Goal: Find specific page/section: Find specific page/section

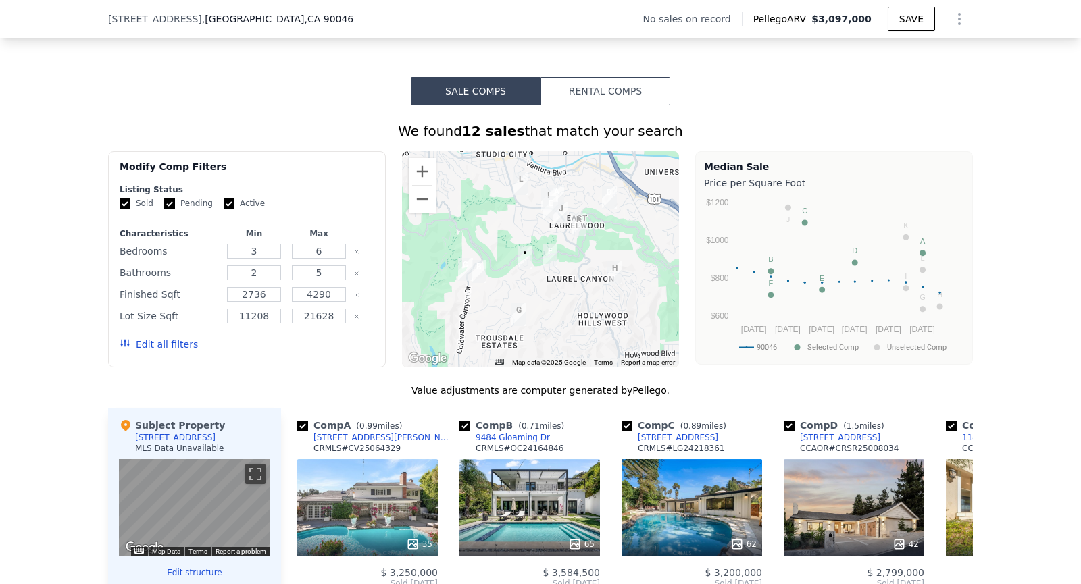
scroll to position [1143, 0]
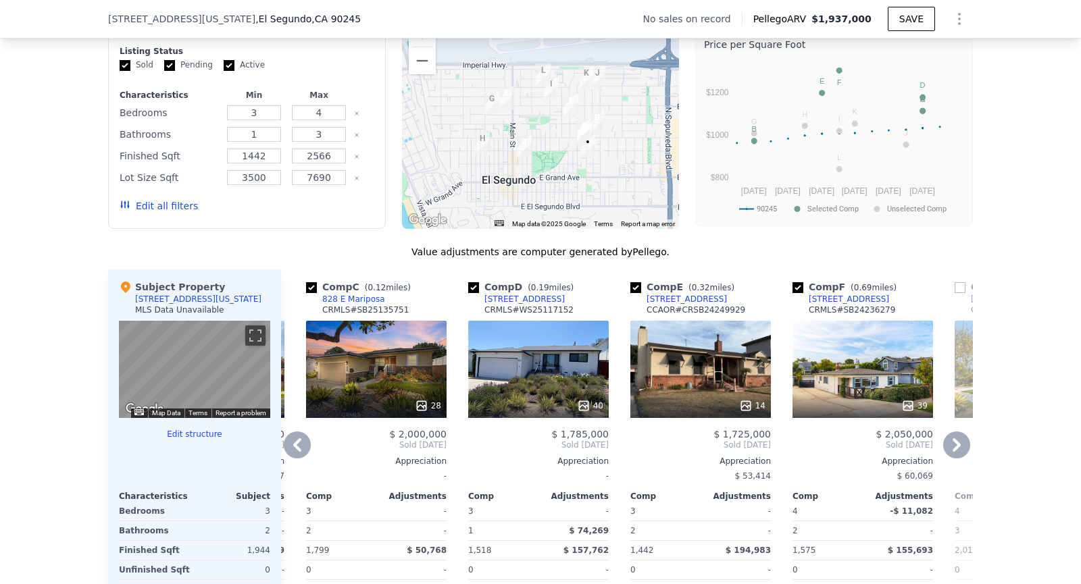
scroll to position [1082, 0]
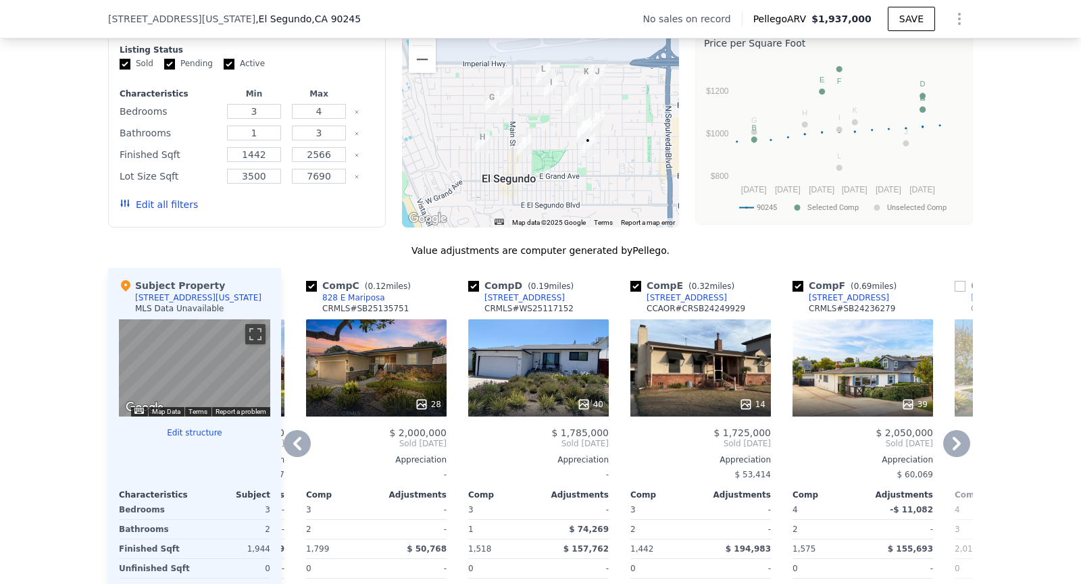
click at [539, 362] on div "40" at bounding box center [538, 368] width 141 height 97
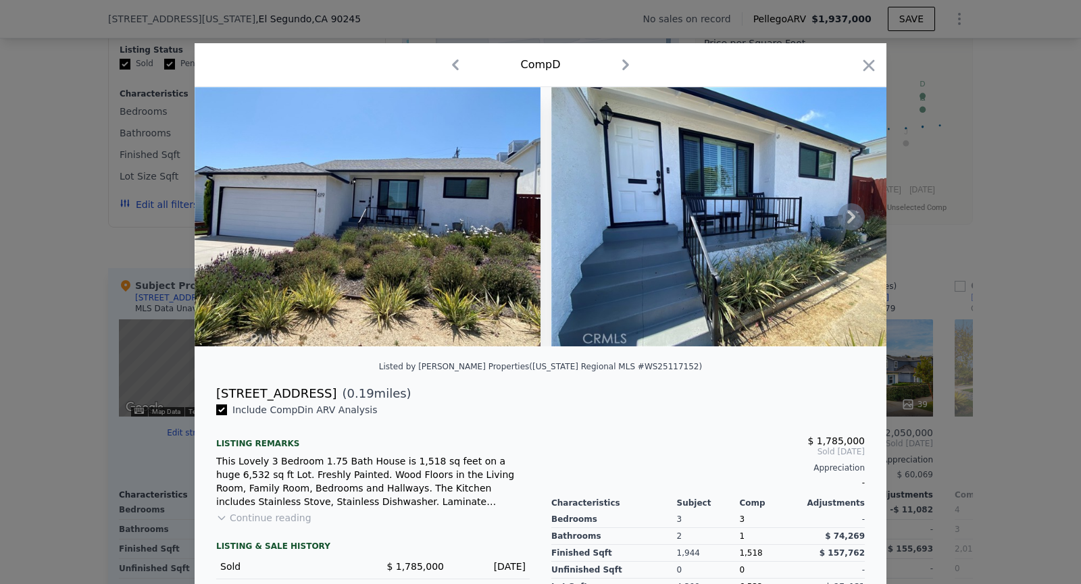
click at [845, 221] on icon at bounding box center [851, 216] width 27 height 27
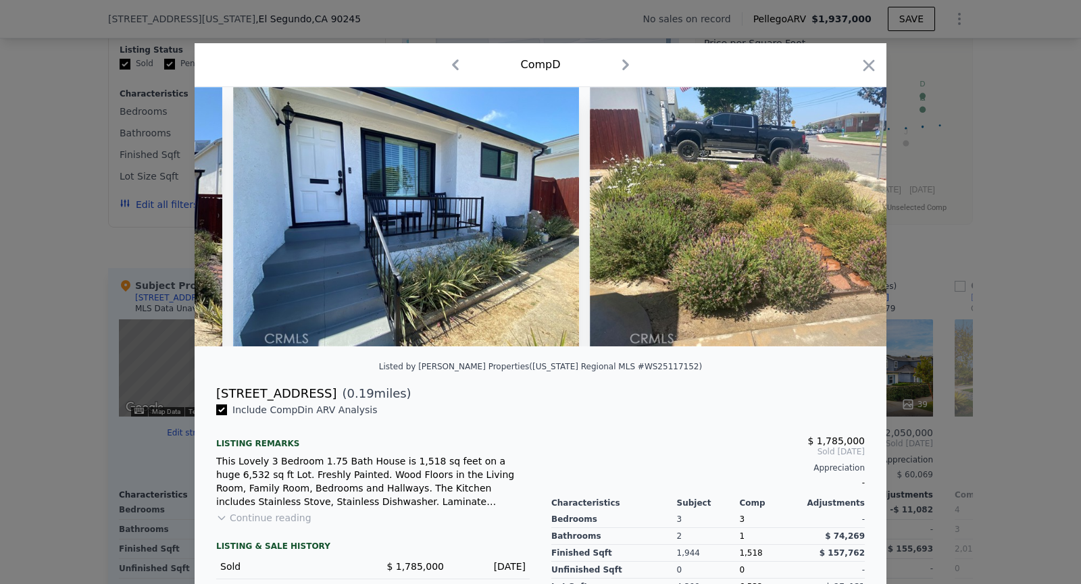
click at [845, 220] on img at bounding box center [763, 216] width 346 height 259
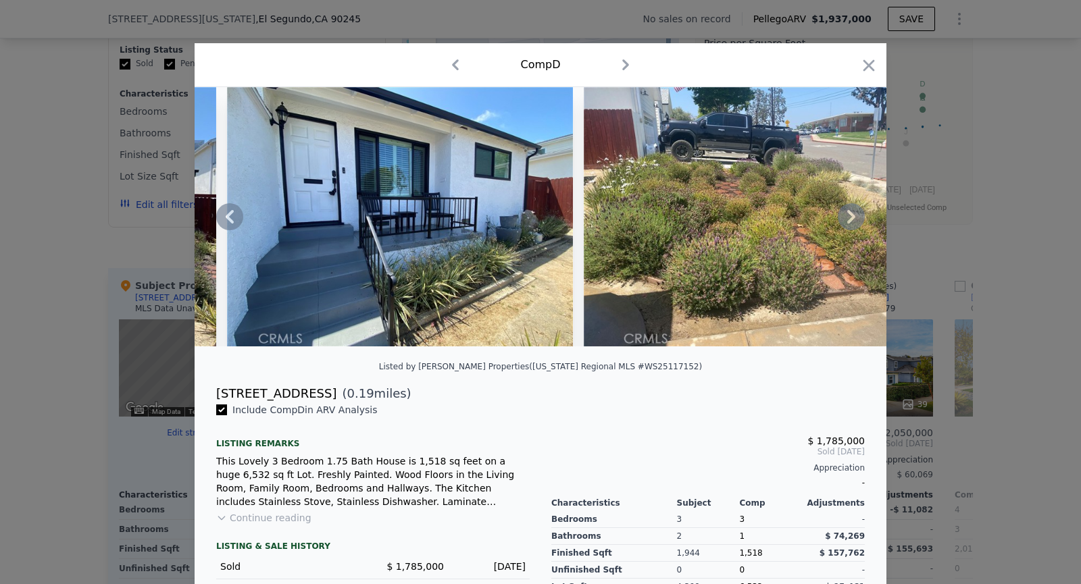
click at [849, 218] on icon at bounding box center [851, 216] width 27 height 27
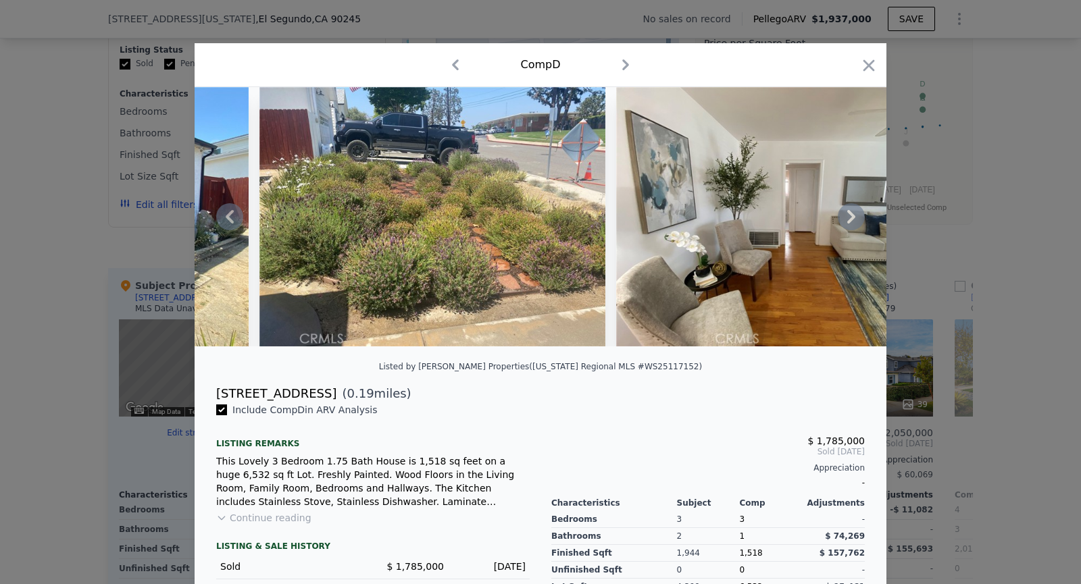
click at [849, 218] on icon at bounding box center [851, 216] width 27 height 27
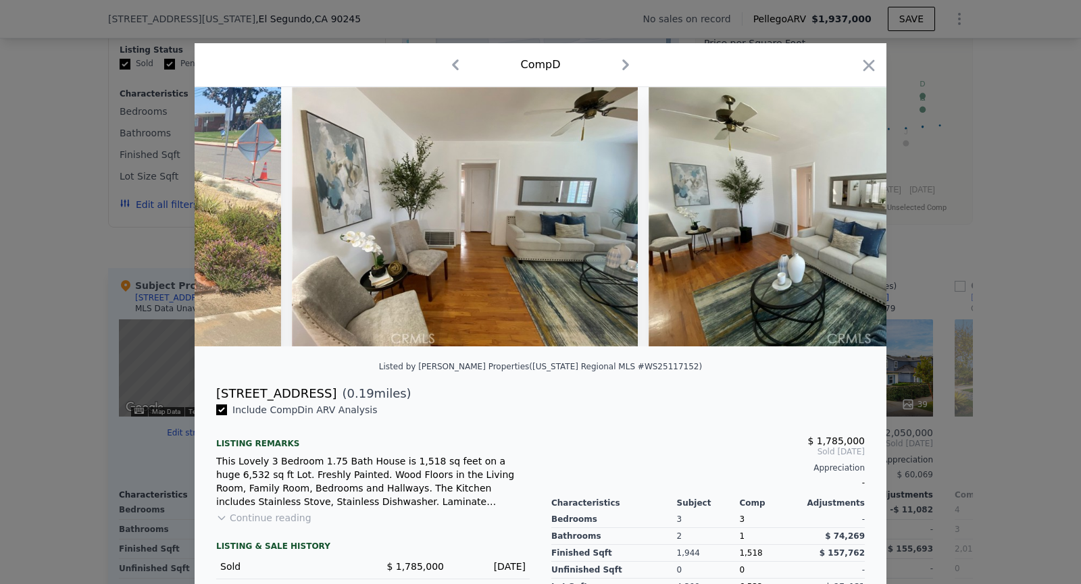
click at [849, 218] on img at bounding box center [822, 216] width 346 height 259
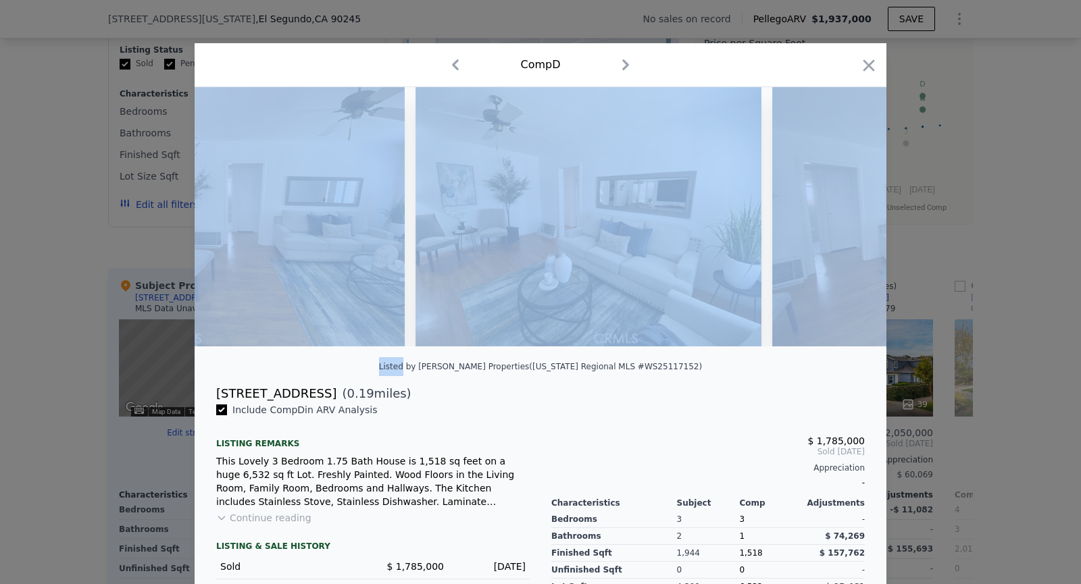
click at [849, 218] on img at bounding box center [945, 216] width 346 height 259
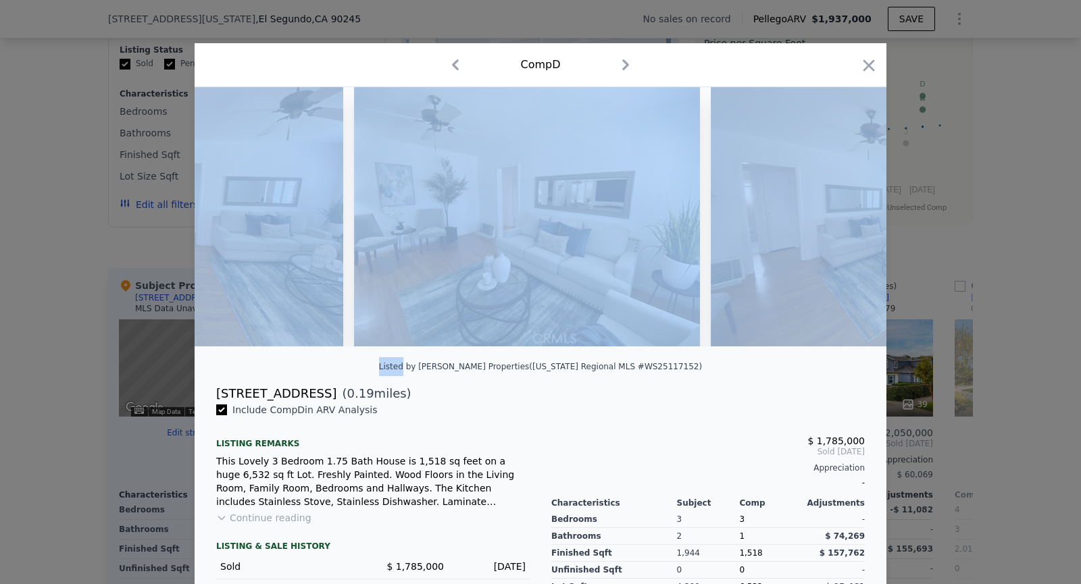
click at [849, 218] on img at bounding box center [884, 216] width 346 height 259
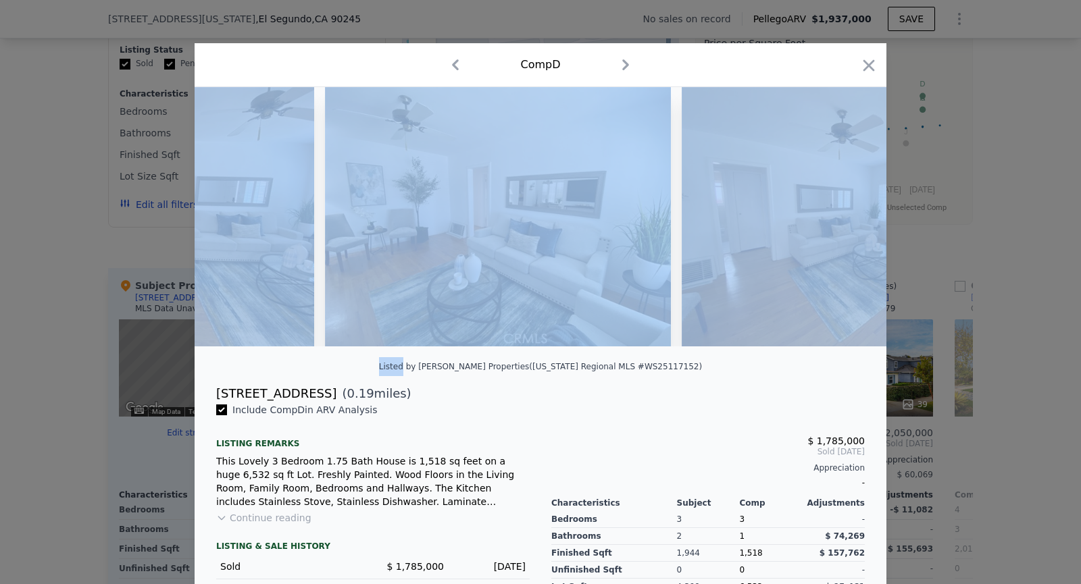
click at [849, 218] on img at bounding box center [855, 216] width 346 height 259
click at [849, 218] on img at bounding box center [854, 216] width 346 height 259
click at [849, 218] on icon at bounding box center [851, 216] width 27 height 27
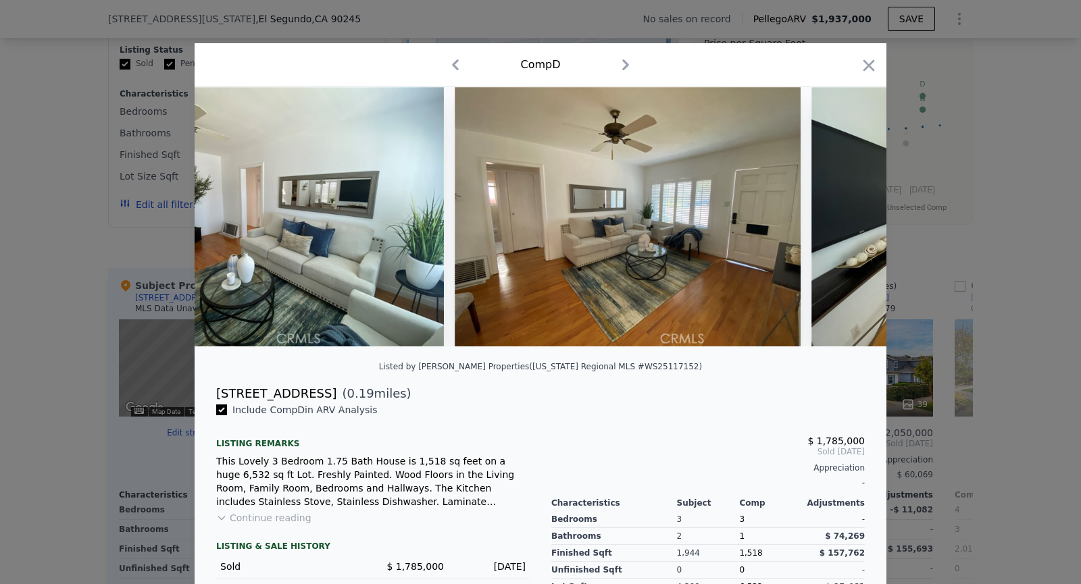
click at [849, 218] on div at bounding box center [541, 216] width 692 height 259
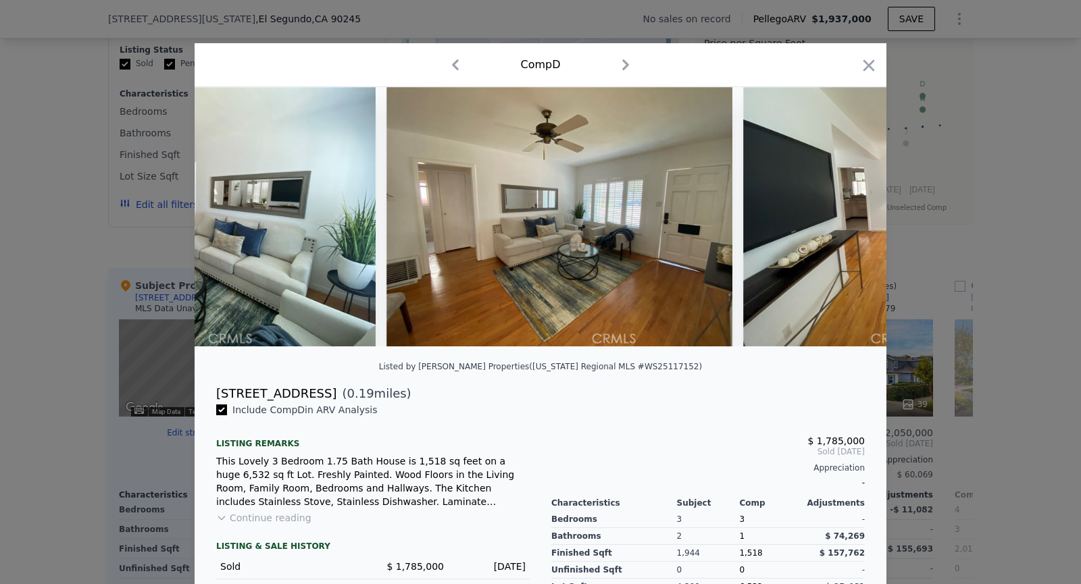
click at [849, 218] on img at bounding box center [916, 216] width 346 height 259
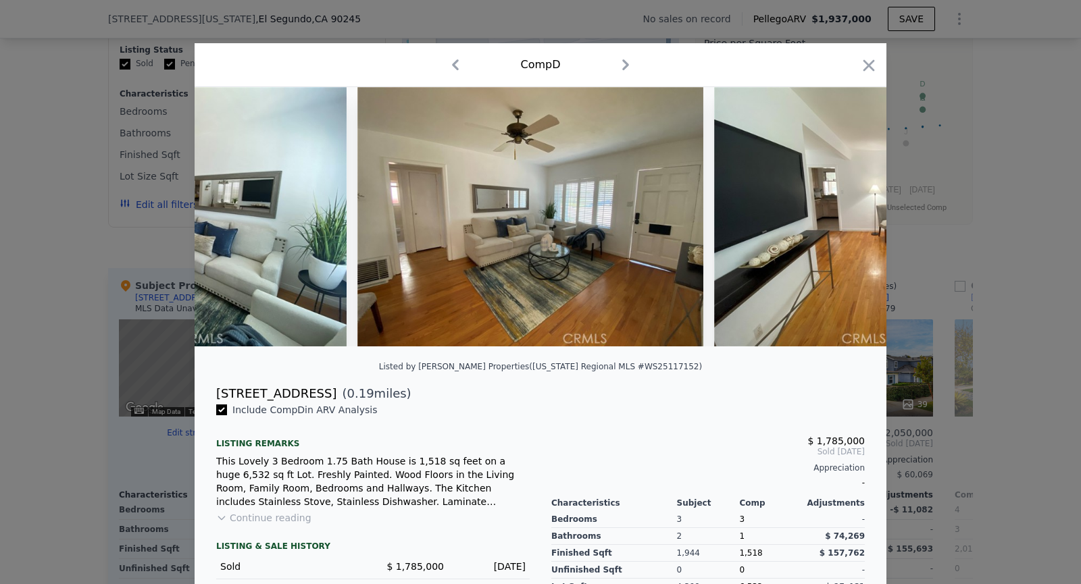
click at [849, 218] on img at bounding box center [887, 216] width 346 height 259
click at [849, 218] on div at bounding box center [541, 216] width 692 height 259
click at [849, 218] on icon at bounding box center [851, 216] width 27 height 27
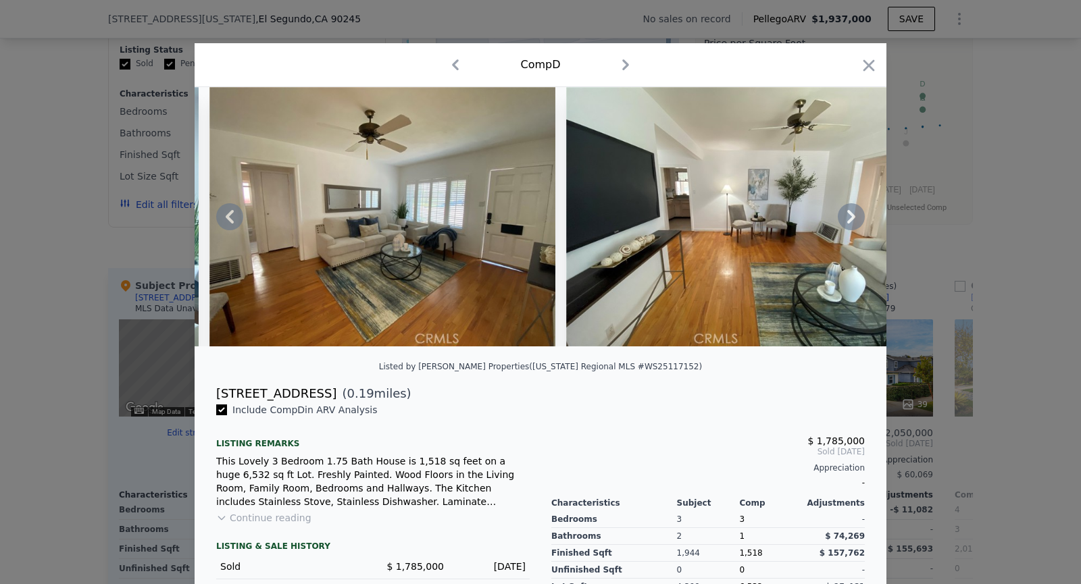
click at [849, 218] on img at bounding box center [739, 216] width 346 height 259
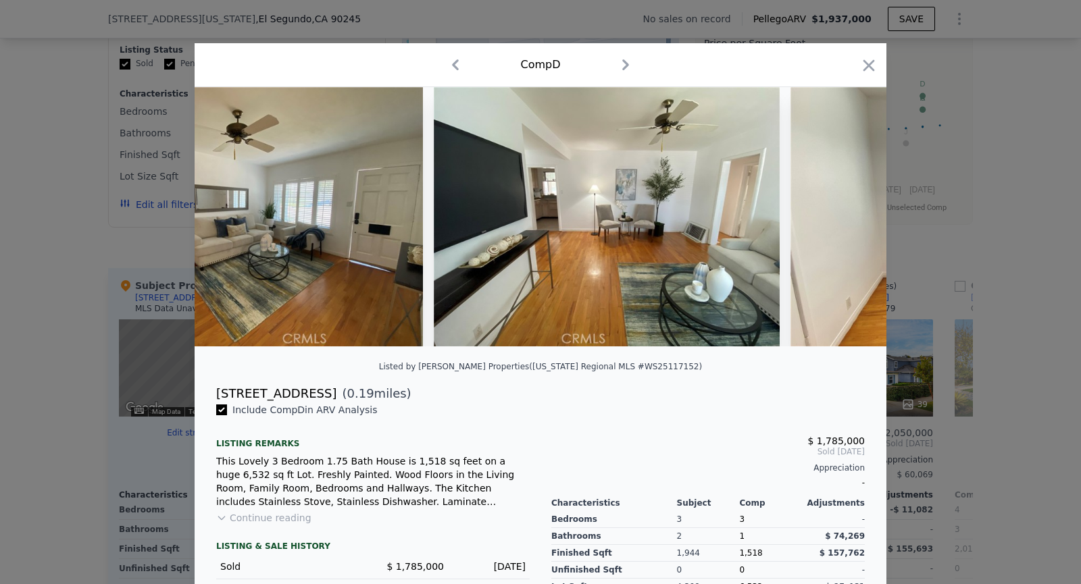
click at [849, 218] on img at bounding box center [964, 216] width 346 height 259
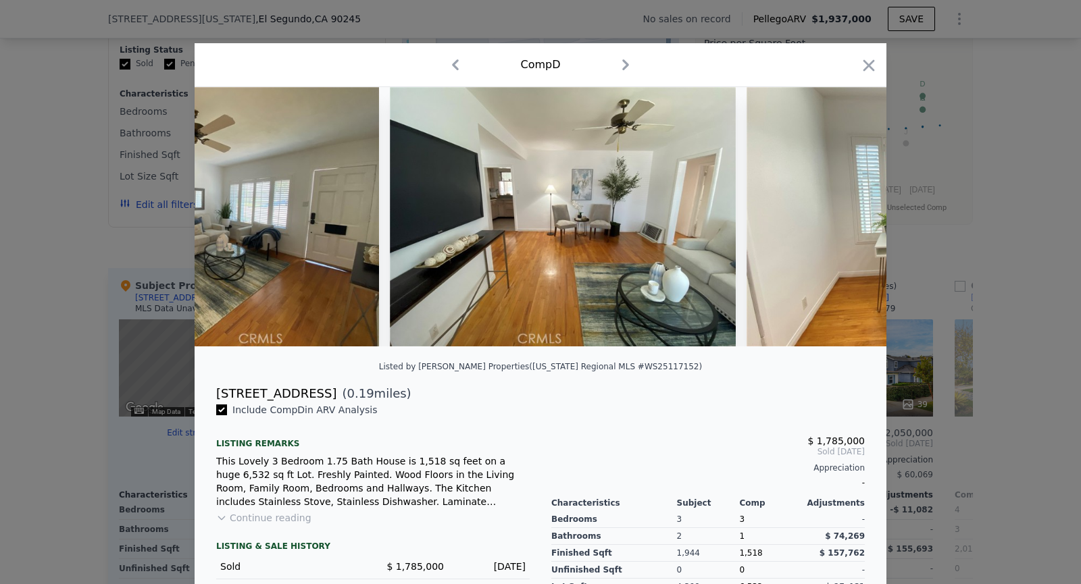
click at [849, 218] on img at bounding box center [920, 216] width 346 height 259
click at [849, 218] on img at bounding box center [919, 216] width 346 height 259
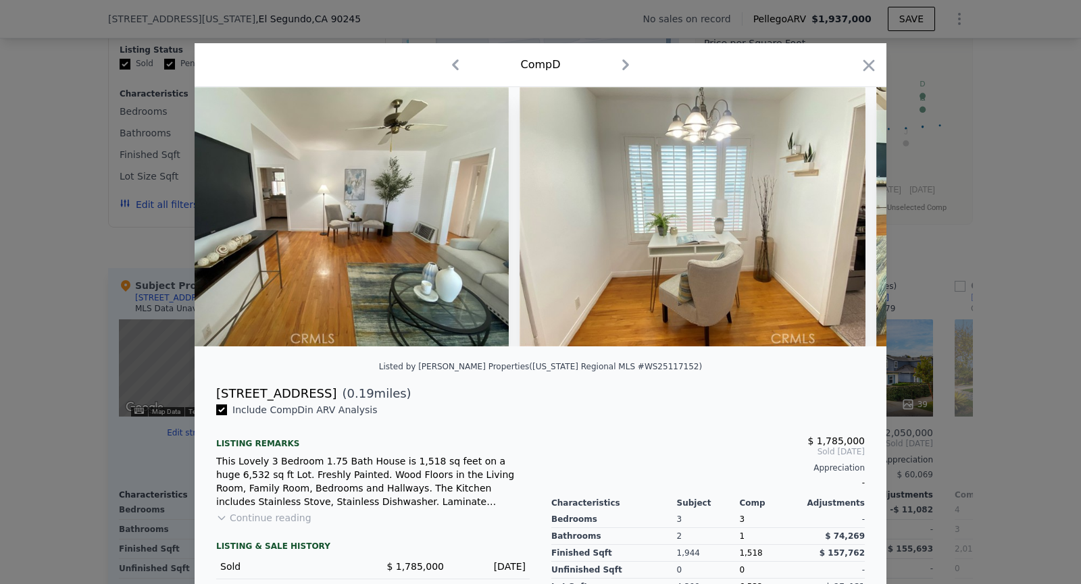
click at [876, 218] on img at bounding box center [973, 216] width 195 height 259
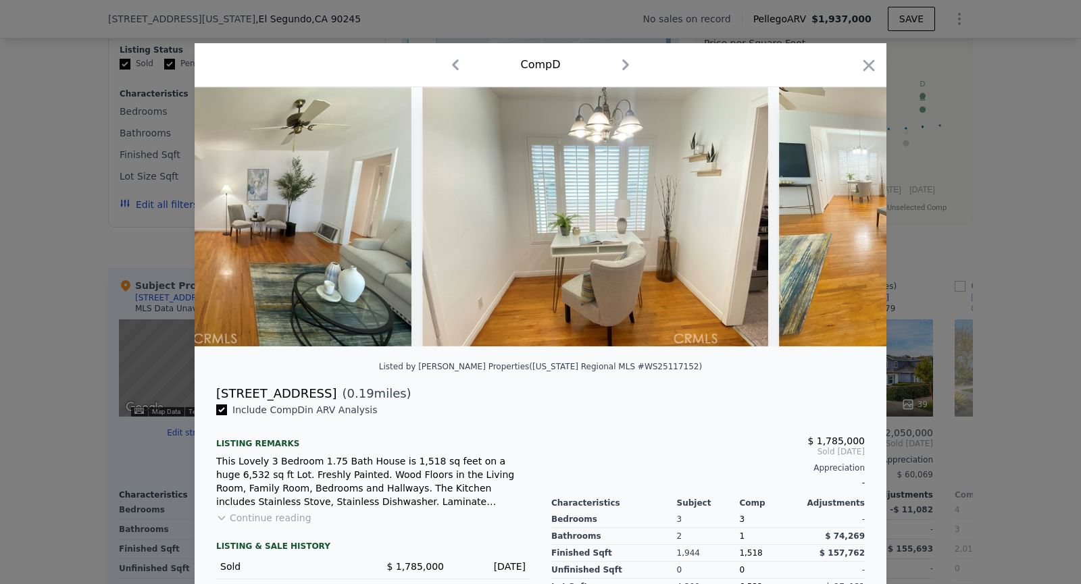
click at [849, 218] on img at bounding box center [876, 216] width 195 height 259
click at [849, 218] on img at bounding box center [875, 216] width 195 height 259
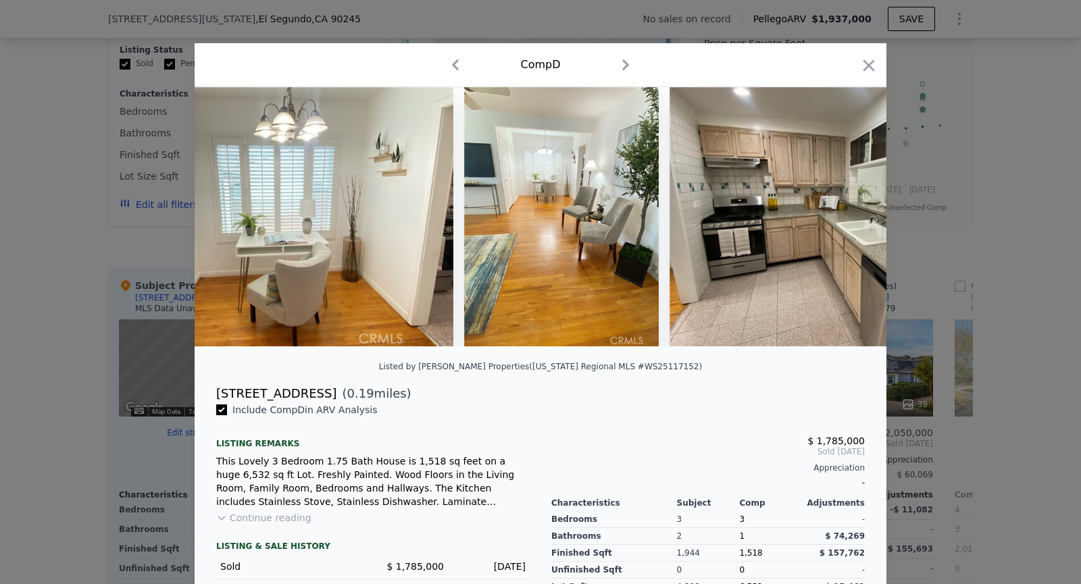
click at [849, 218] on img at bounding box center [843, 216] width 346 height 259
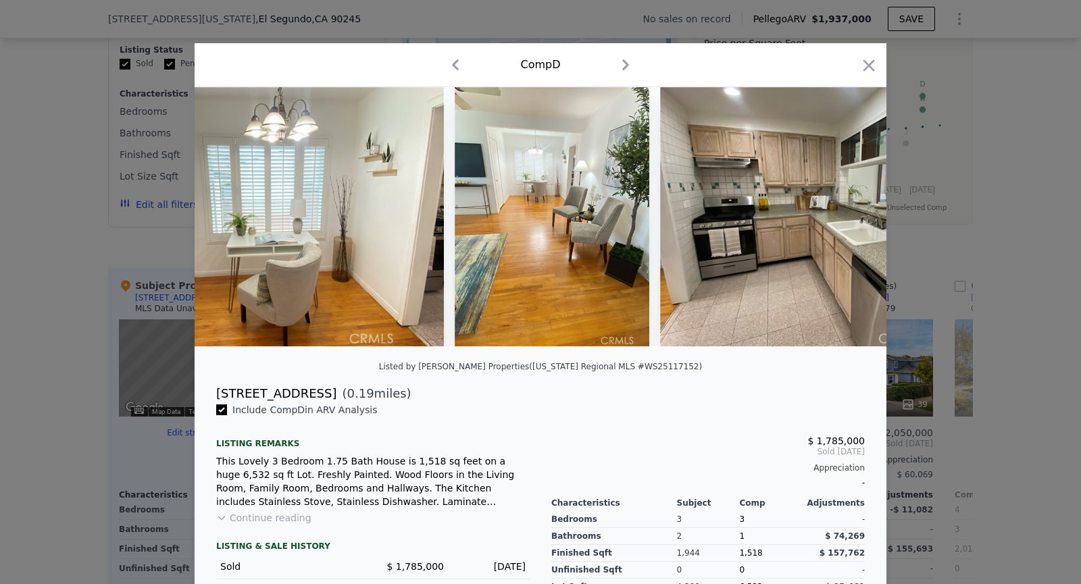
click at [849, 218] on img at bounding box center [833, 216] width 346 height 259
click at [849, 218] on img at bounding box center [832, 216] width 346 height 259
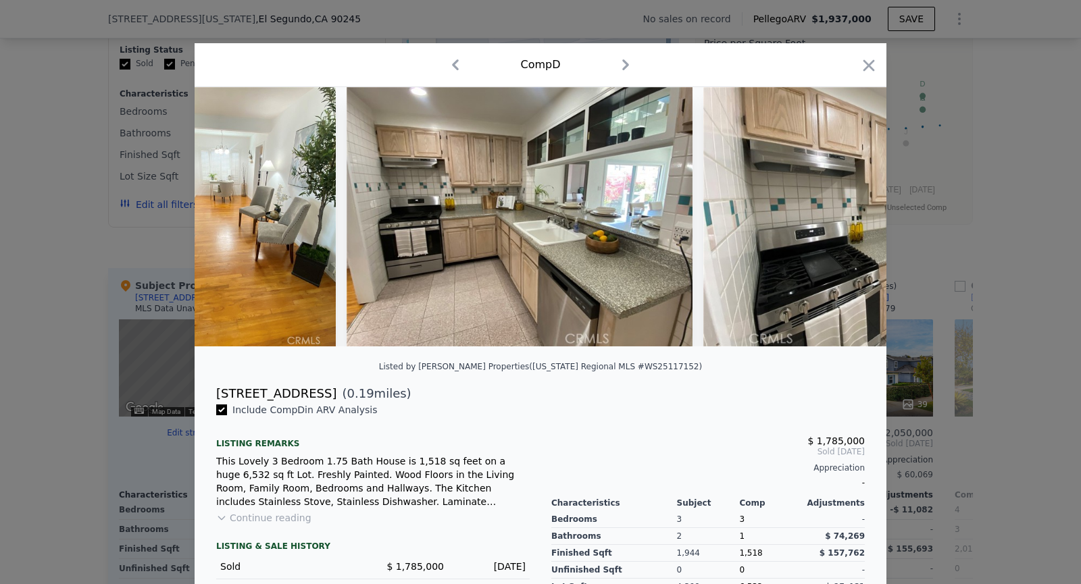
click at [849, 218] on img at bounding box center [876, 216] width 346 height 259
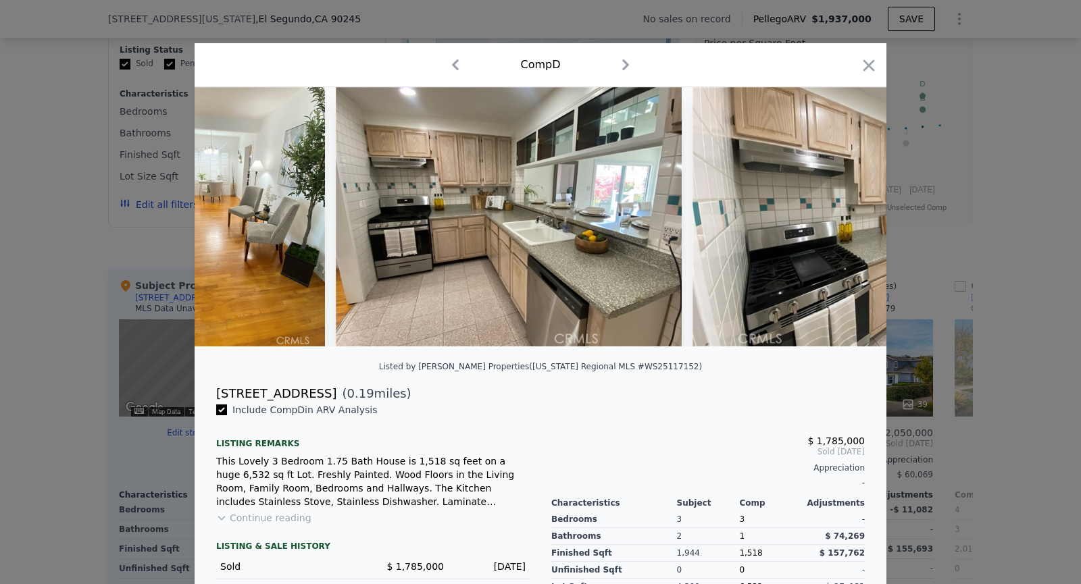
click at [849, 218] on img at bounding box center [866, 216] width 346 height 259
click at [849, 218] on img at bounding box center [865, 216] width 346 height 259
click at [849, 218] on icon at bounding box center [851, 216] width 27 height 27
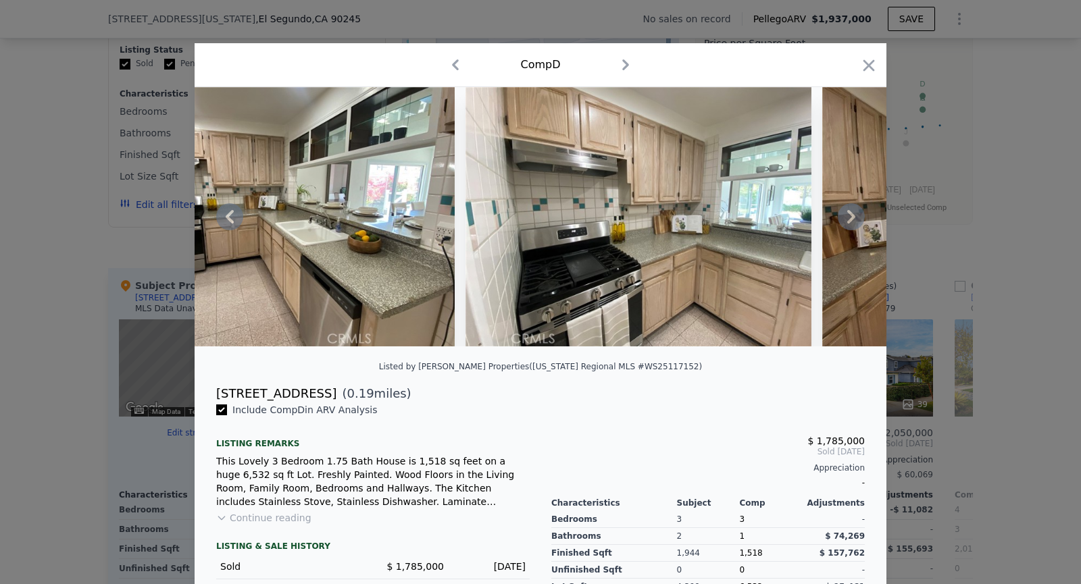
click at [849, 218] on img at bounding box center [995, 216] width 346 height 259
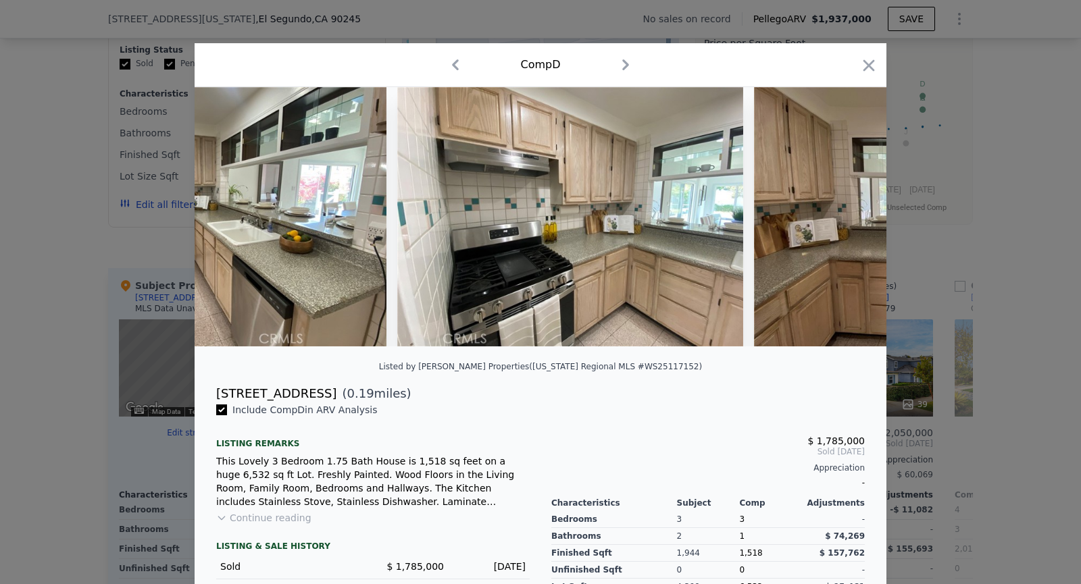
click at [849, 218] on img at bounding box center [927, 216] width 346 height 259
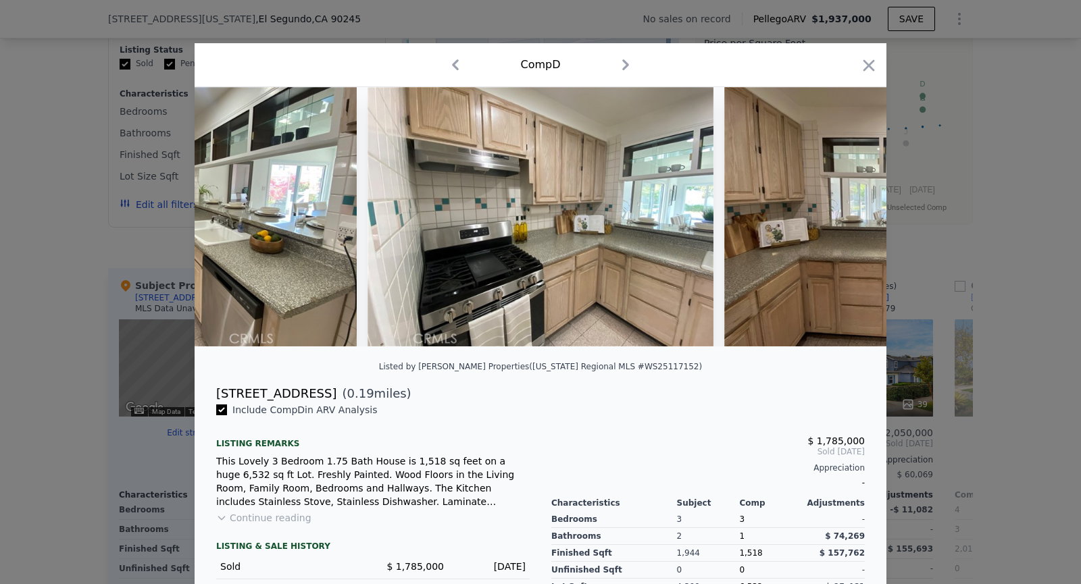
click at [849, 218] on img at bounding box center [897, 216] width 346 height 259
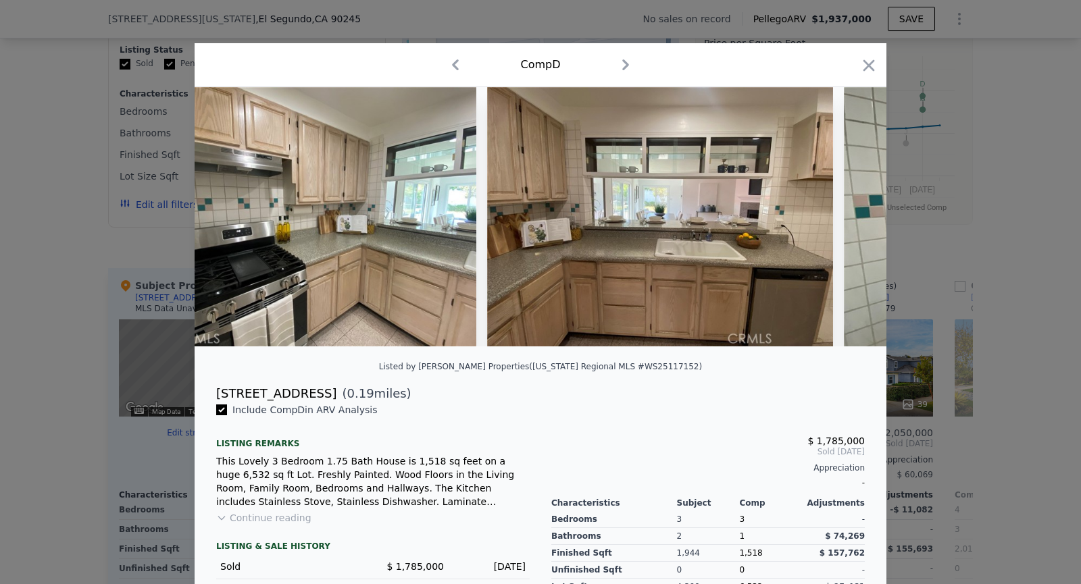
click at [849, 218] on div at bounding box center [541, 216] width 692 height 259
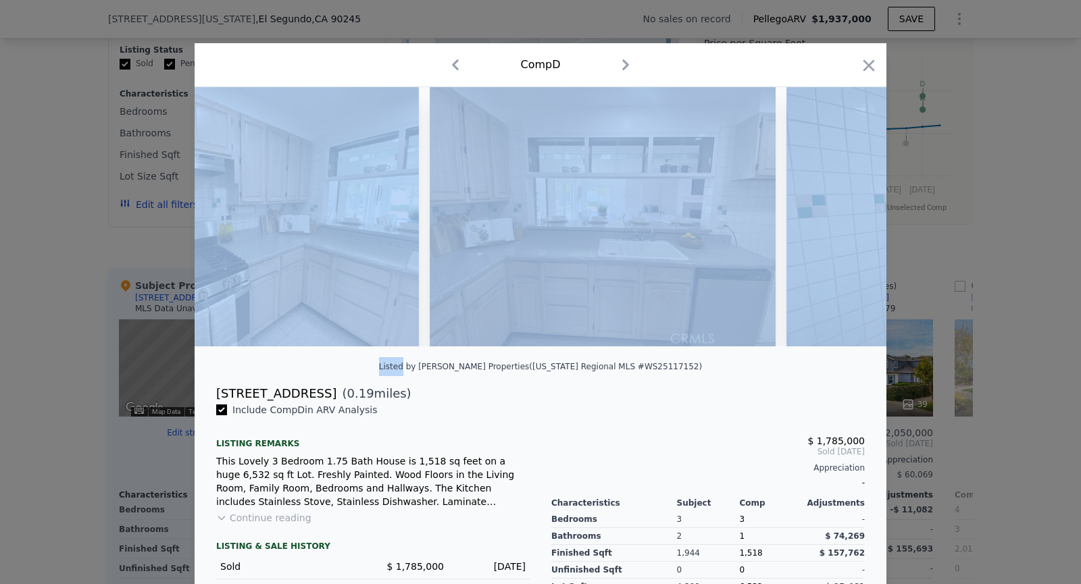
click at [849, 218] on img at bounding box center [959, 216] width 346 height 259
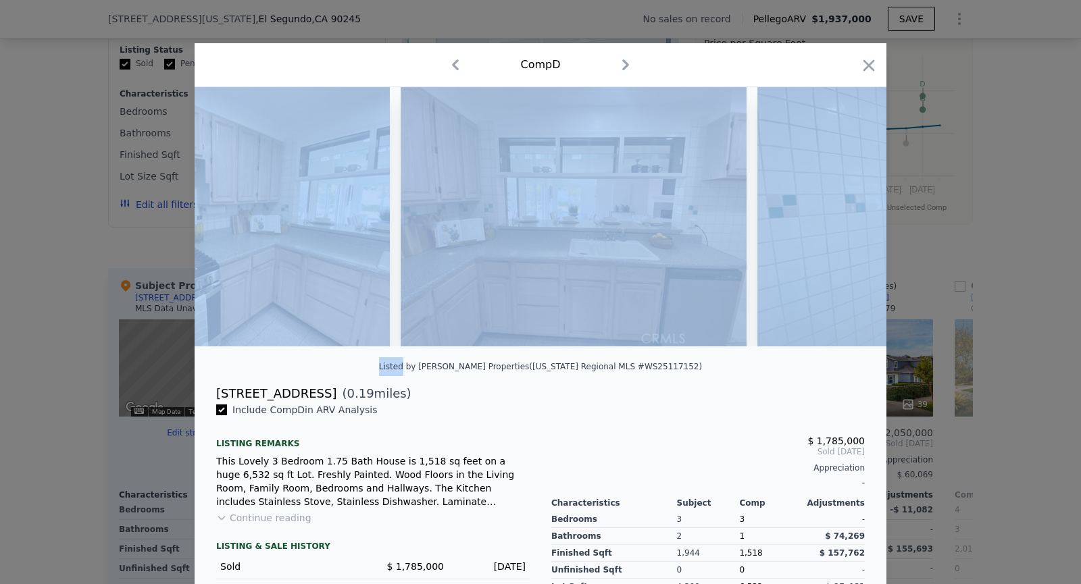
click at [849, 218] on img at bounding box center [930, 216] width 346 height 259
click at [849, 218] on icon at bounding box center [851, 216] width 27 height 27
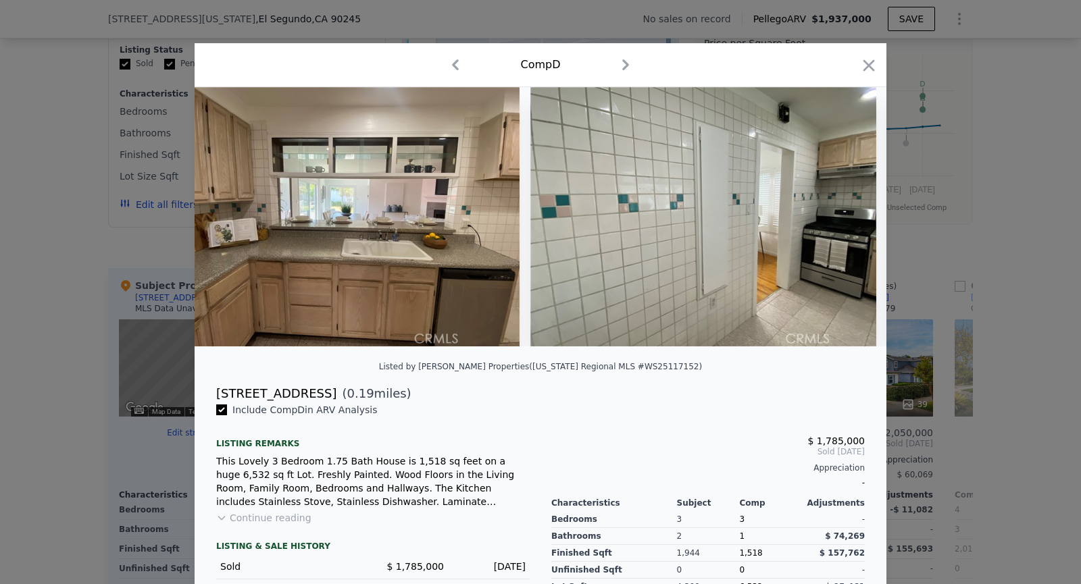
click at [849, 218] on img at bounding box center [703, 216] width 346 height 259
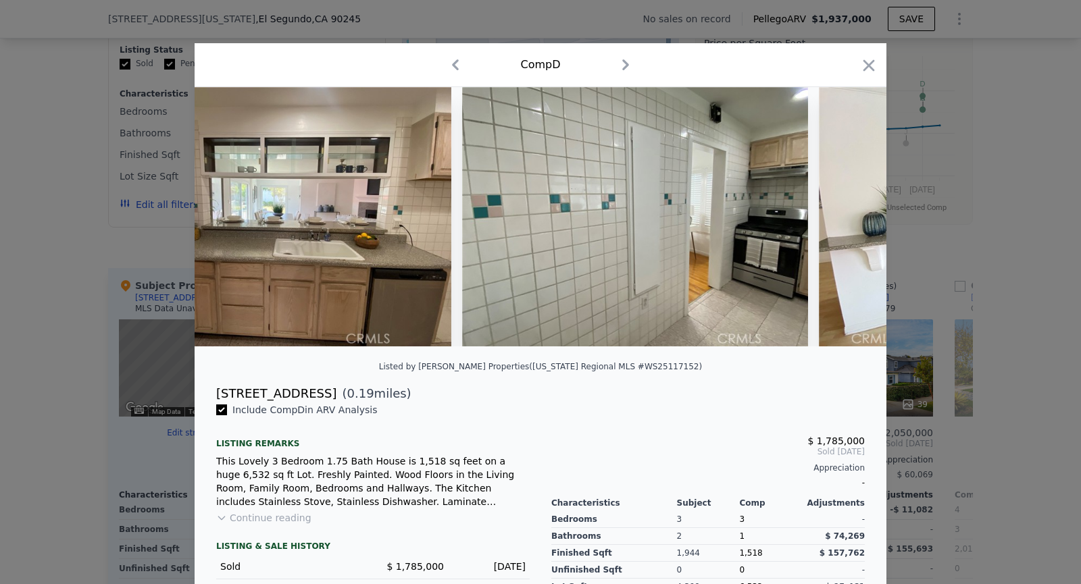
click at [849, 218] on img at bounding box center [992, 216] width 346 height 259
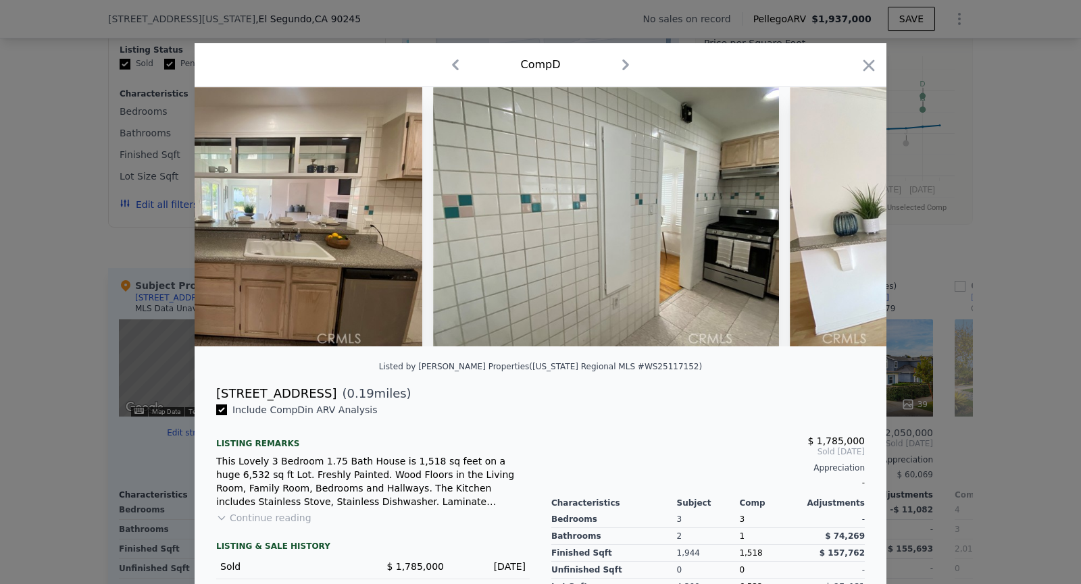
click at [849, 218] on img at bounding box center [963, 216] width 346 height 259
click at [849, 218] on img at bounding box center [962, 216] width 346 height 259
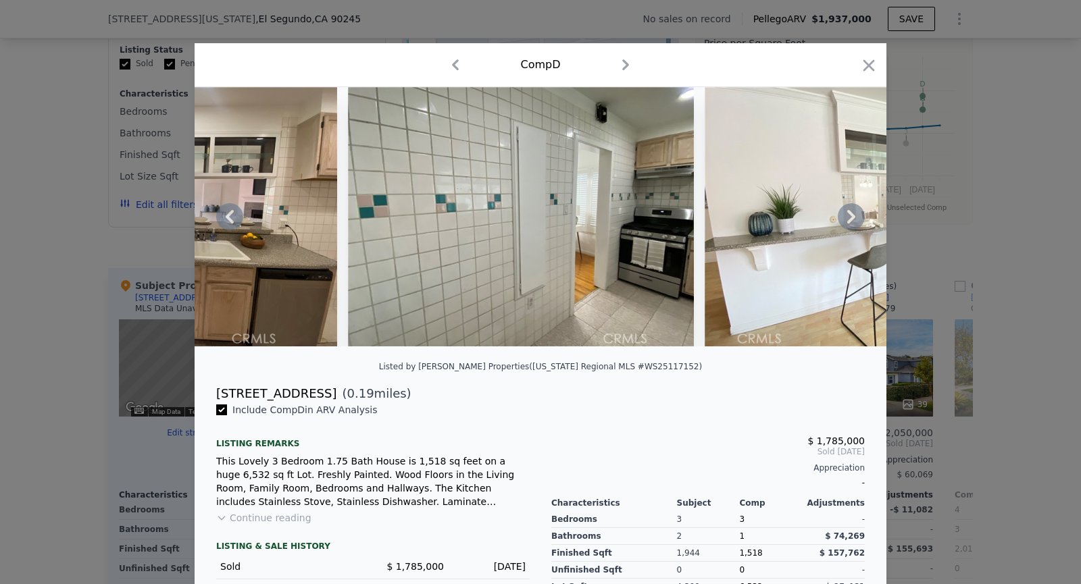
click at [849, 218] on img at bounding box center [878, 216] width 346 height 259
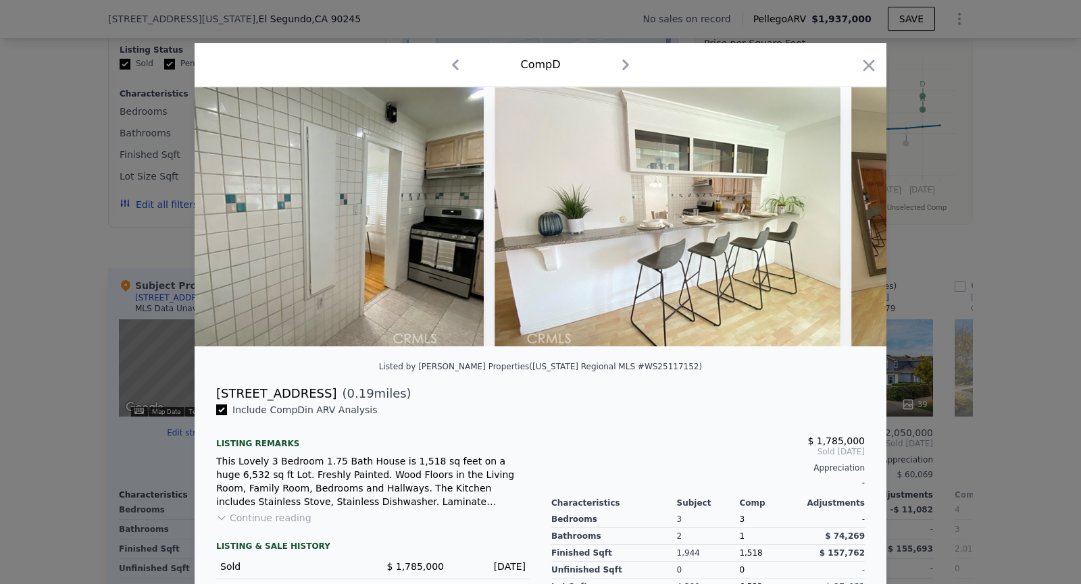
click at [851, 218] on img at bounding box center [1024, 216] width 346 height 259
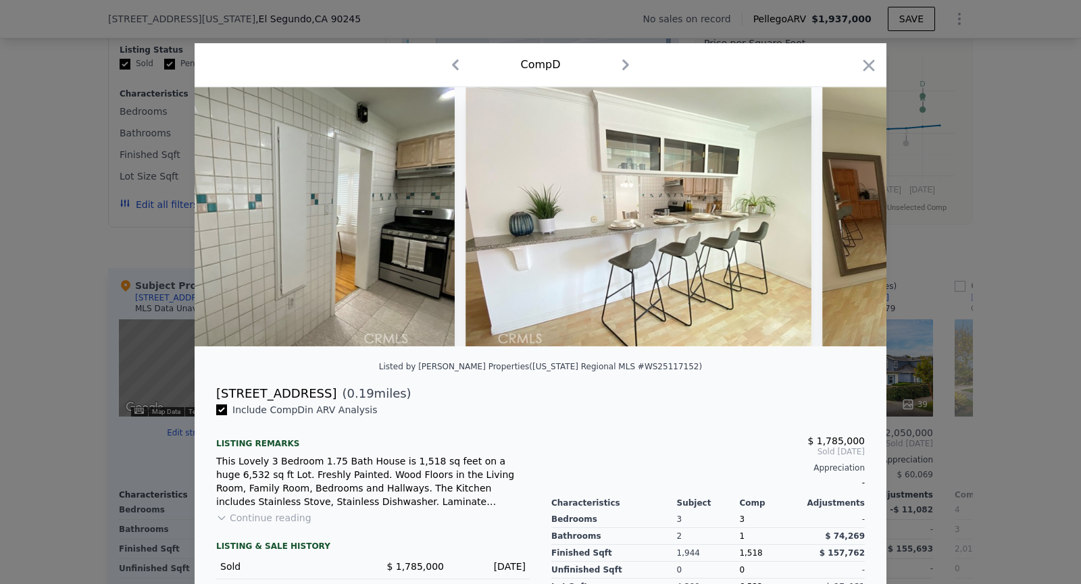
click at [849, 218] on img at bounding box center [995, 216] width 346 height 259
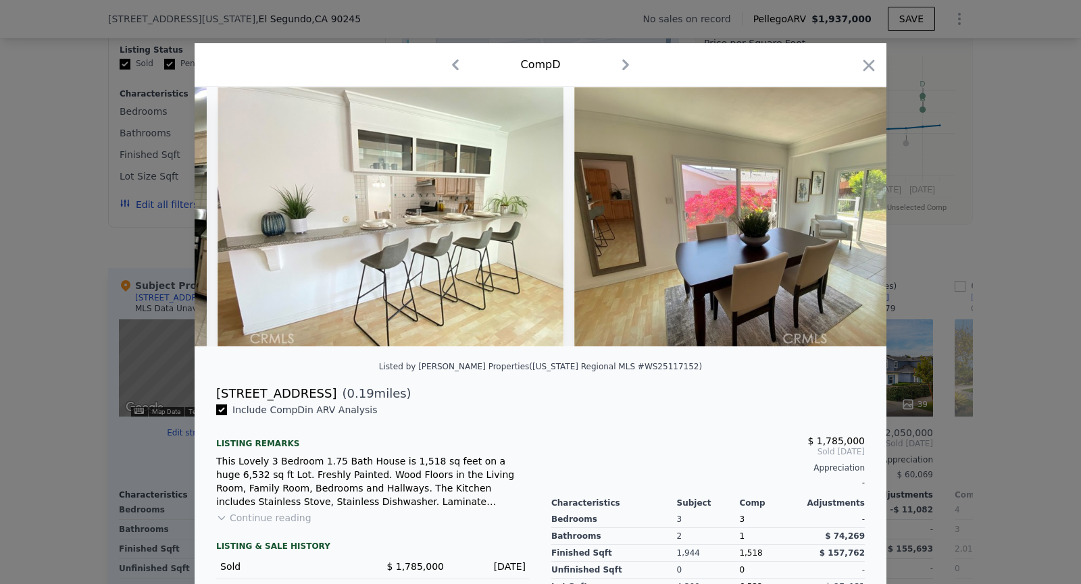
click at [849, 218] on img at bounding box center [747, 216] width 346 height 259
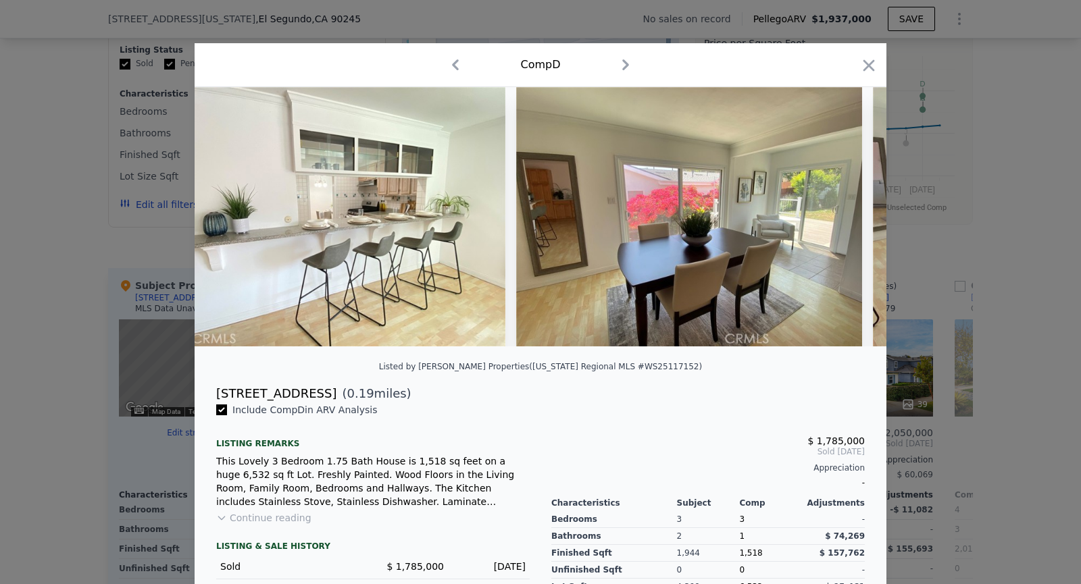
click at [849, 218] on div at bounding box center [541, 216] width 692 height 259
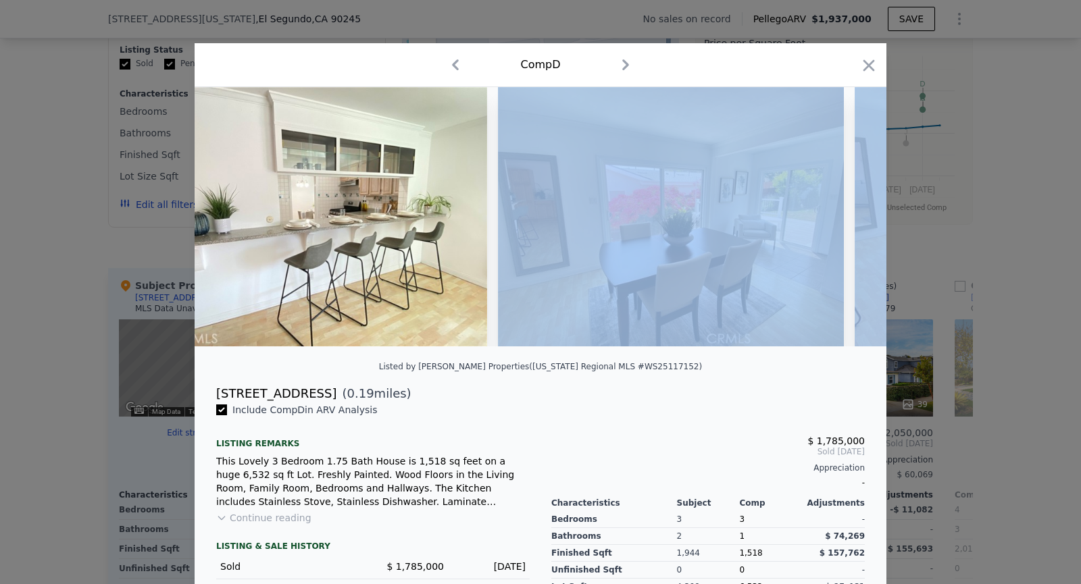
click at [849, 218] on div at bounding box center [541, 216] width 692 height 259
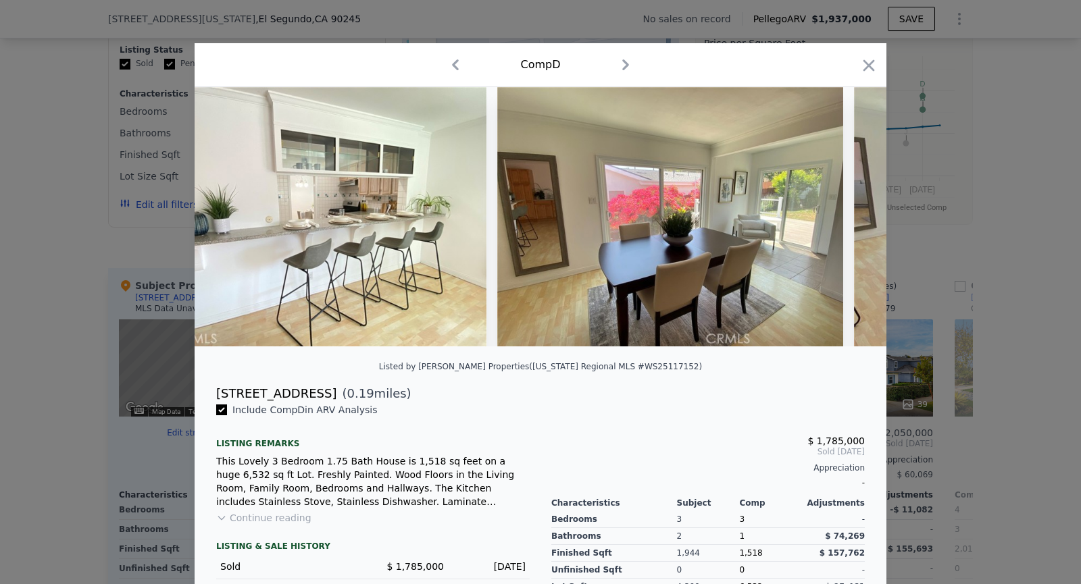
click at [849, 218] on div at bounding box center [541, 216] width 692 height 259
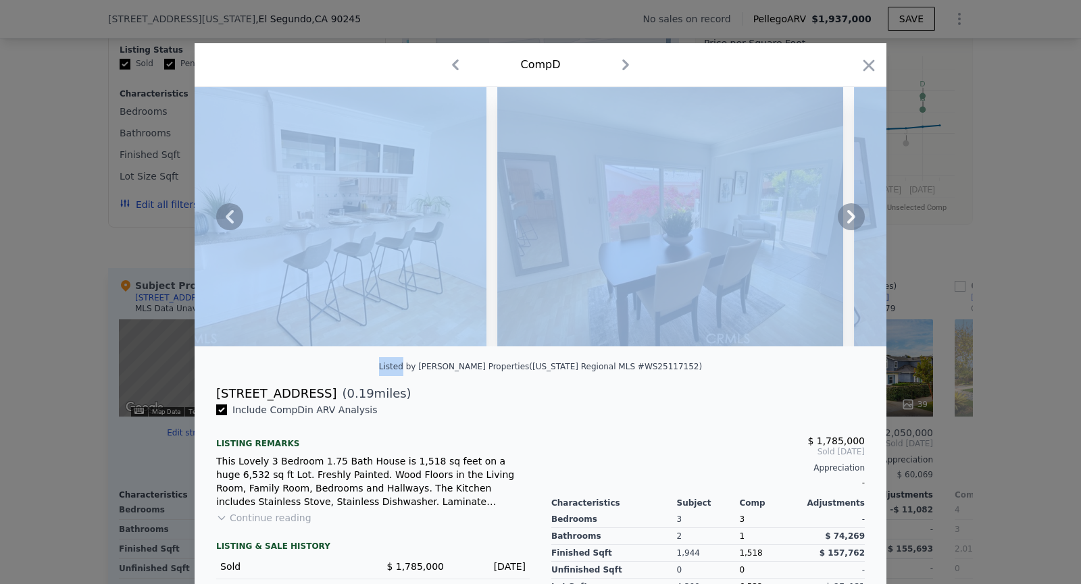
click at [849, 218] on icon at bounding box center [851, 216] width 27 height 27
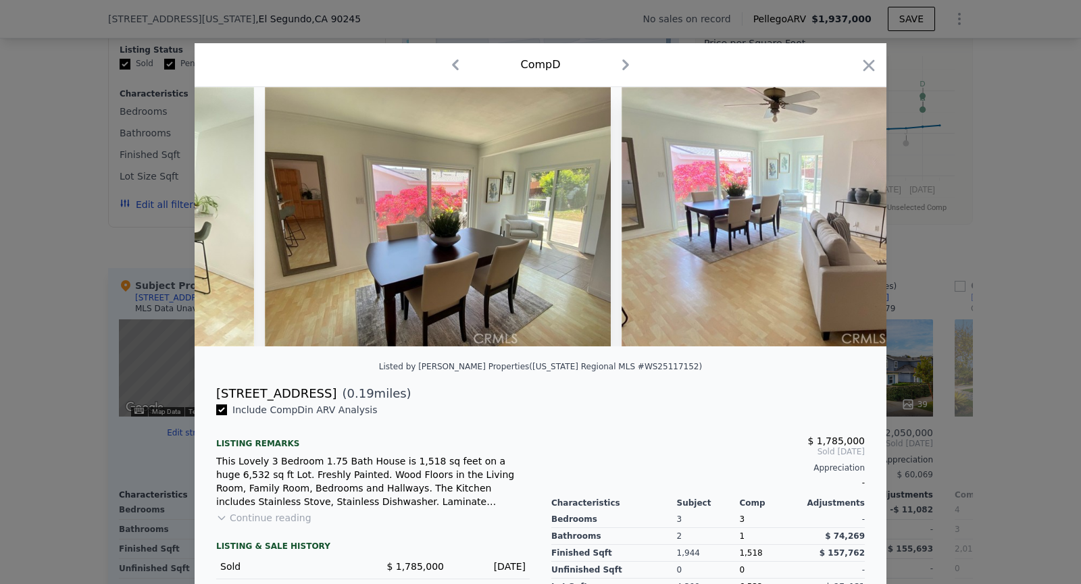
click at [849, 218] on img at bounding box center [795, 216] width 346 height 259
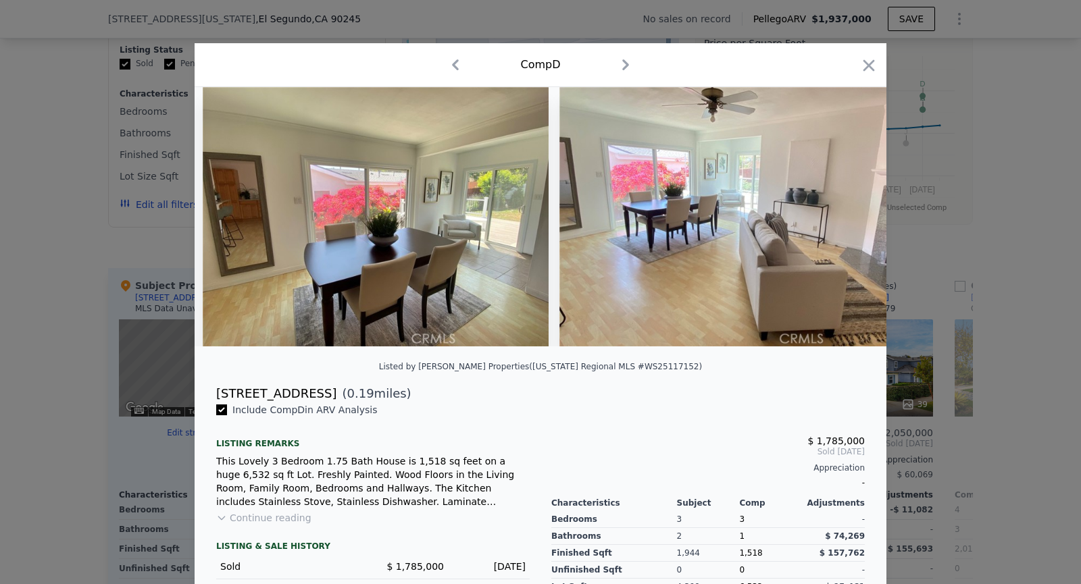
click at [849, 218] on img at bounding box center [732, 216] width 346 height 259
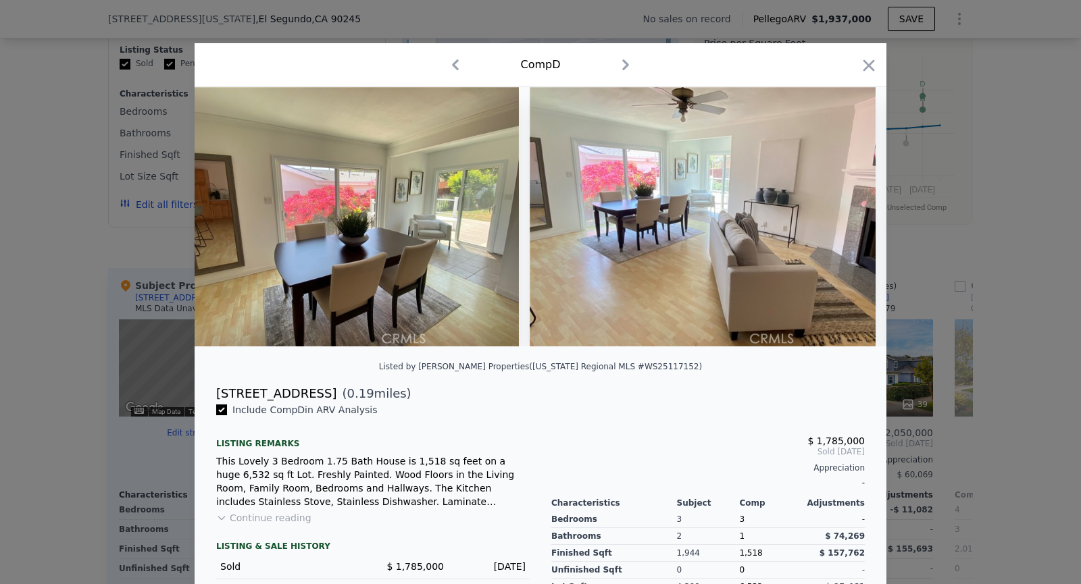
click at [849, 218] on img at bounding box center [703, 216] width 346 height 259
click at [849, 218] on icon at bounding box center [851, 216] width 27 height 27
click at [886, 218] on img at bounding box center [983, 216] width 195 height 259
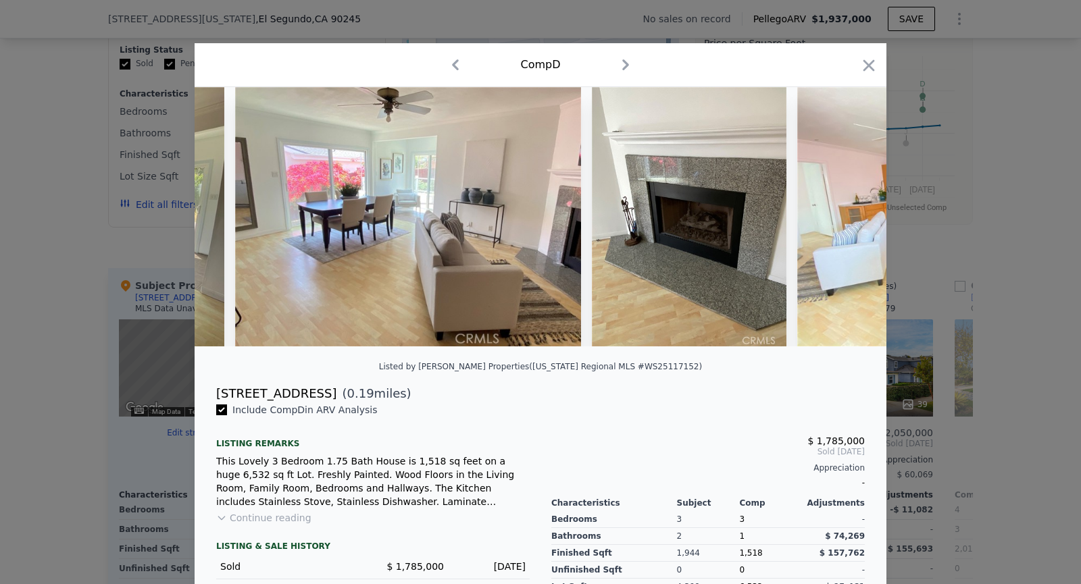
click at [849, 218] on img at bounding box center [970, 216] width 346 height 259
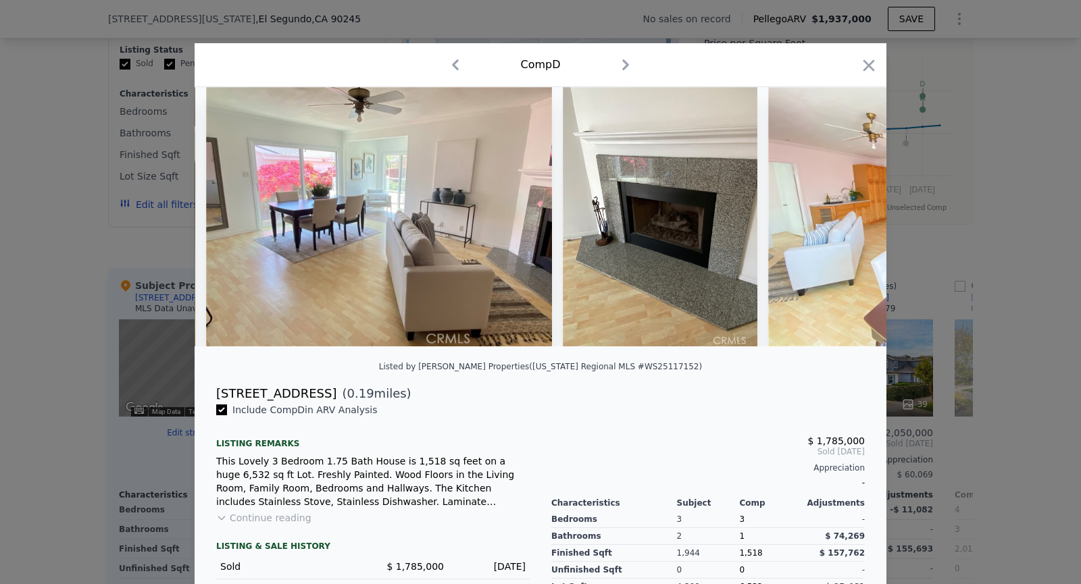
click at [849, 218] on img at bounding box center [941, 216] width 346 height 259
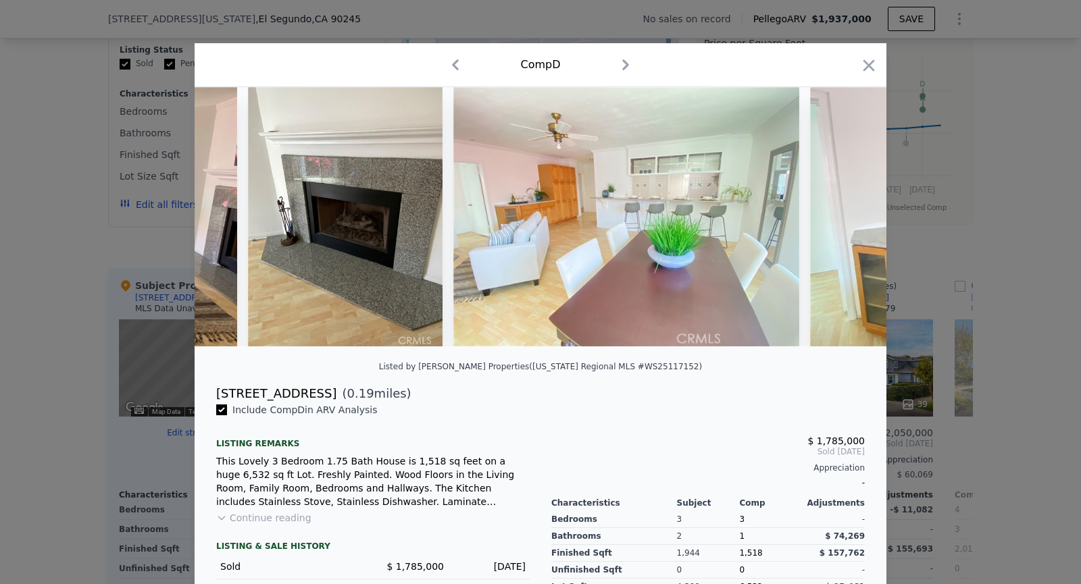
click at [849, 218] on img at bounding box center [983, 216] width 346 height 259
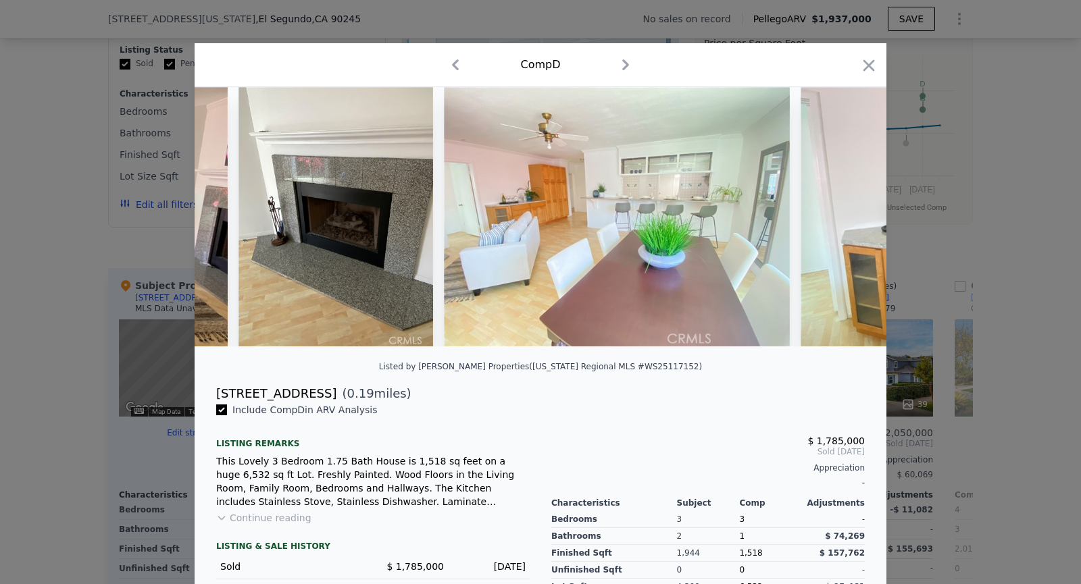
click at [849, 218] on img at bounding box center [974, 216] width 346 height 259
click at [849, 218] on img at bounding box center [973, 216] width 346 height 259
click at [849, 218] on icon at bounding box center [851, 216] width 27 height 27
click at [849, 218] on img at bounding box center [973, 216] width 346 height 259
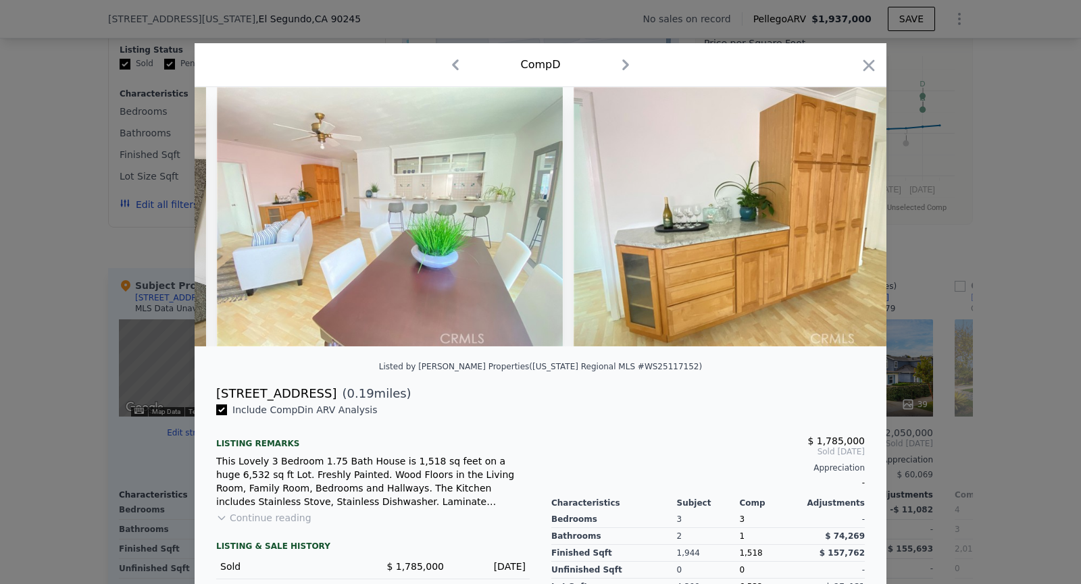
click at [930, 218] on img at bounding box center [1027, 216] width 195 height 259
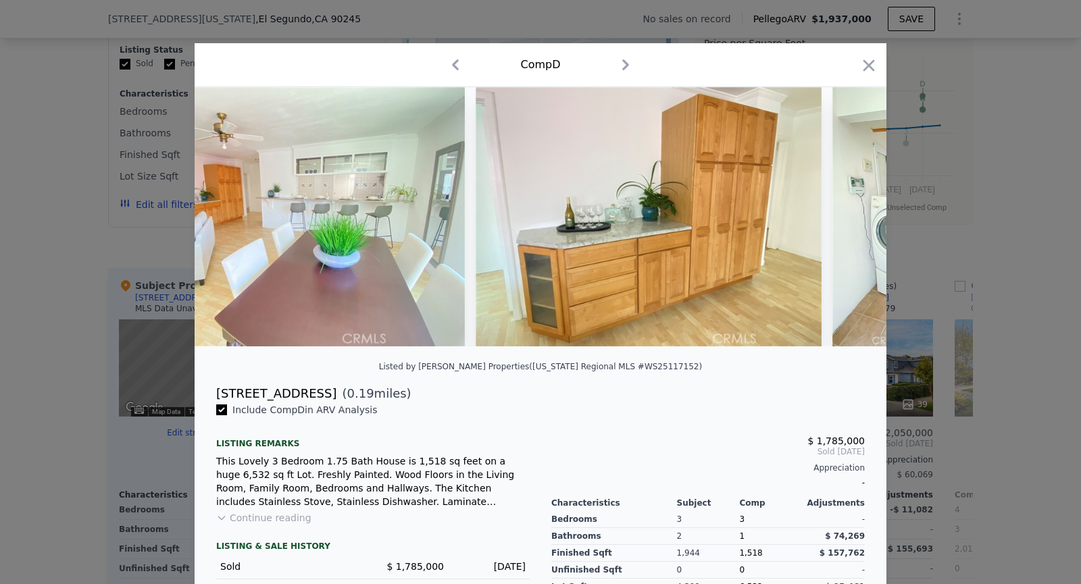
click at [849, 218] on img at bounding box center [929, 216] width 195 height 259
click at [849, 218] on icon at bounding box center [851, 216] width 27 height 27
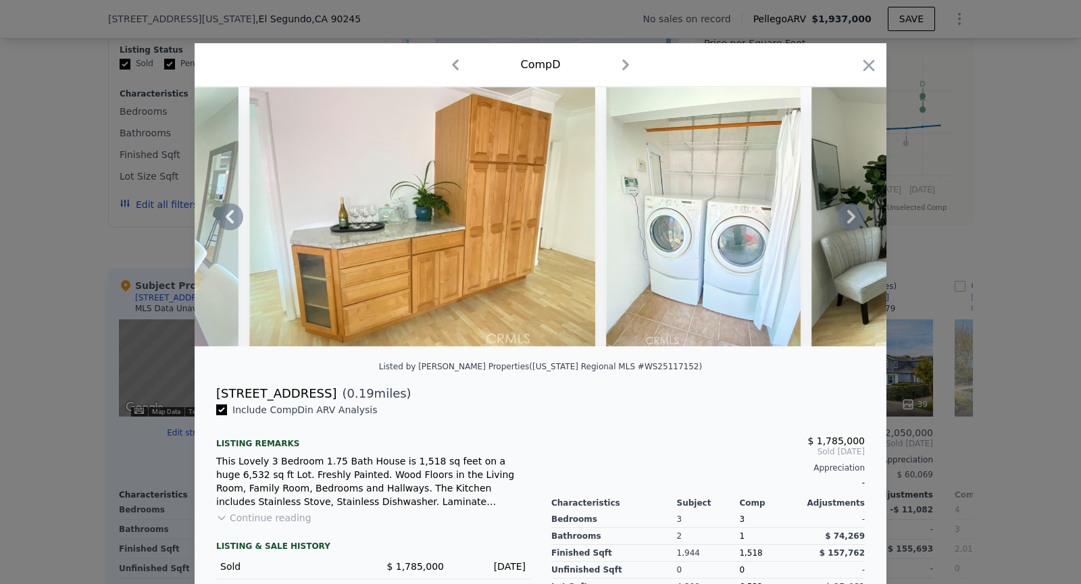
click at [849, 218] on img at bounding box center [984, 216] width 346 height 259
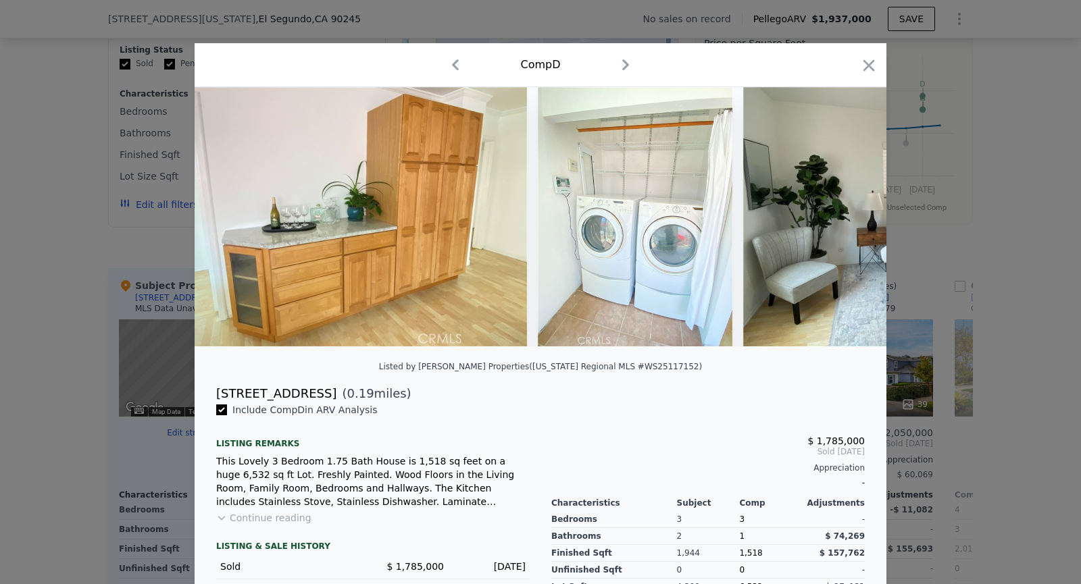
click at [849, 218] on img at bounding box center [916, 216] width 346 height 259
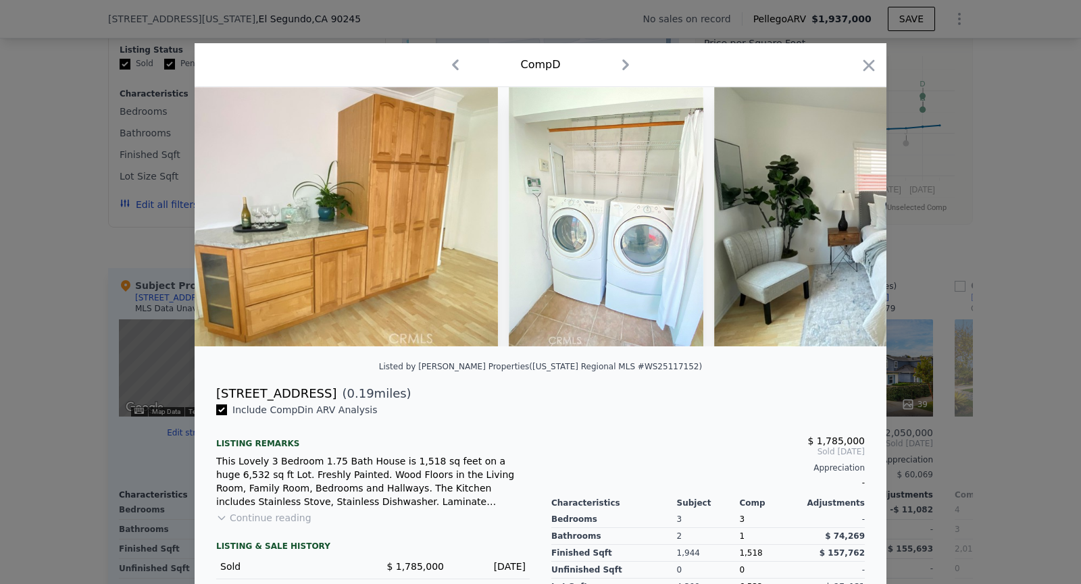
click at [849, 218] on img at bounding box center [887, 216] width 346 height 259
click at [849, 218] on img at bounding box center [886, 216] width 346 height 259
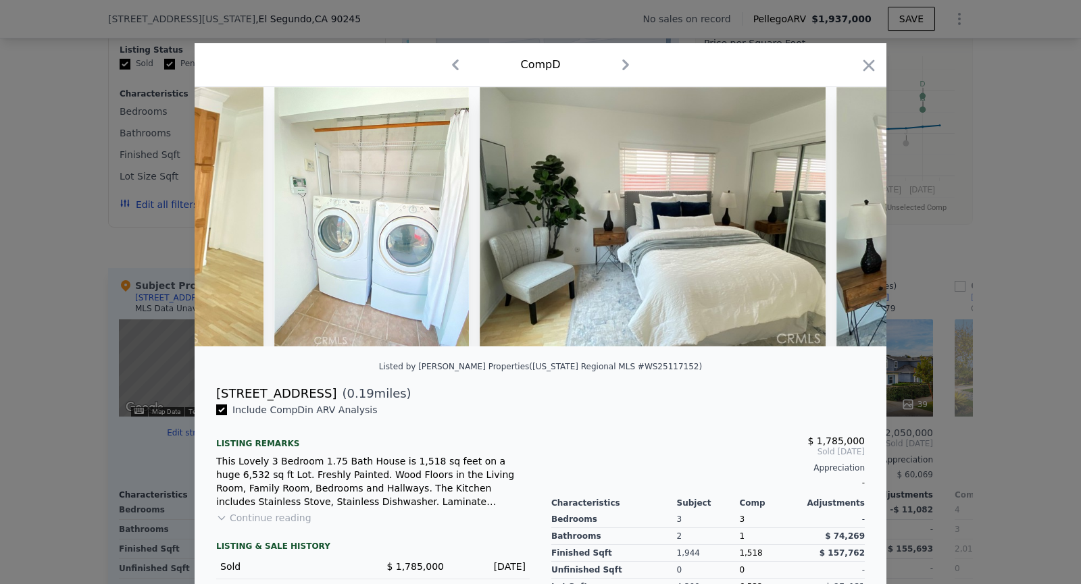
click at [849, 218] on img at bounding box center [1009, 216] width 346 height 259
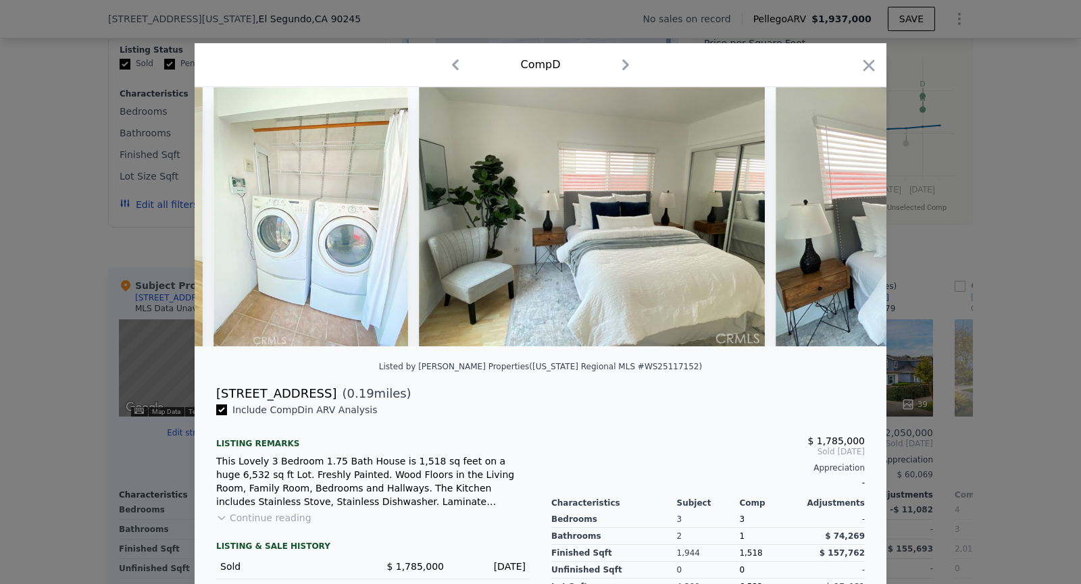
click at [849, 218] on img at bounding box center [949, 216] width 346 height 259
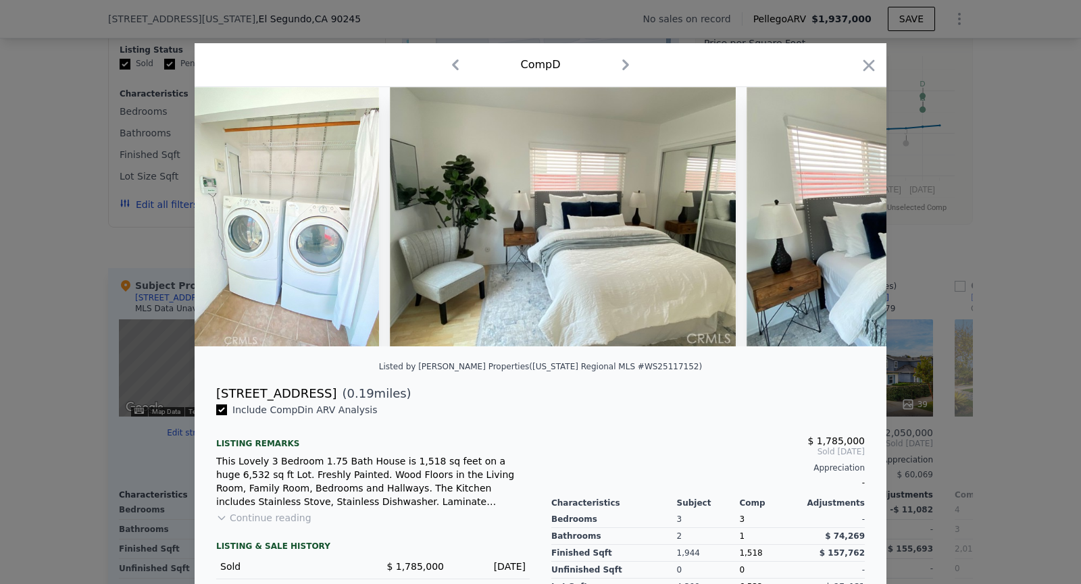
click at [849, 218] on img at bounding box center [920, 216] width 346 height 259
click at [849, 218] on img at bounding box center [919, 216] width 346 height 259
click at [849, 218] on icon at bounding box center [851, 216] width 27 height 27
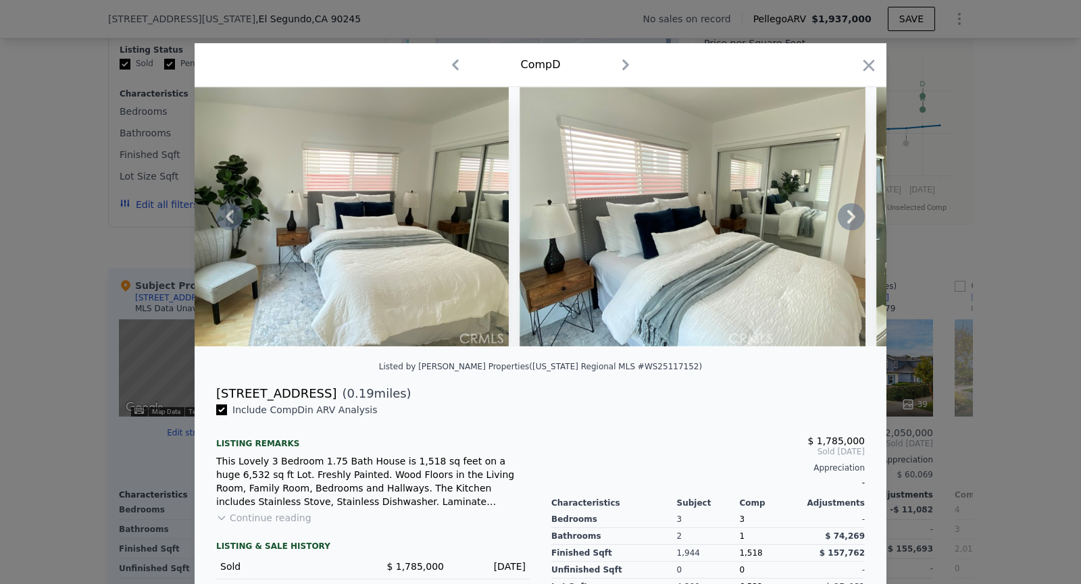
click at [849, 218] on img at bounding box center [693, 216] width 346 height 259
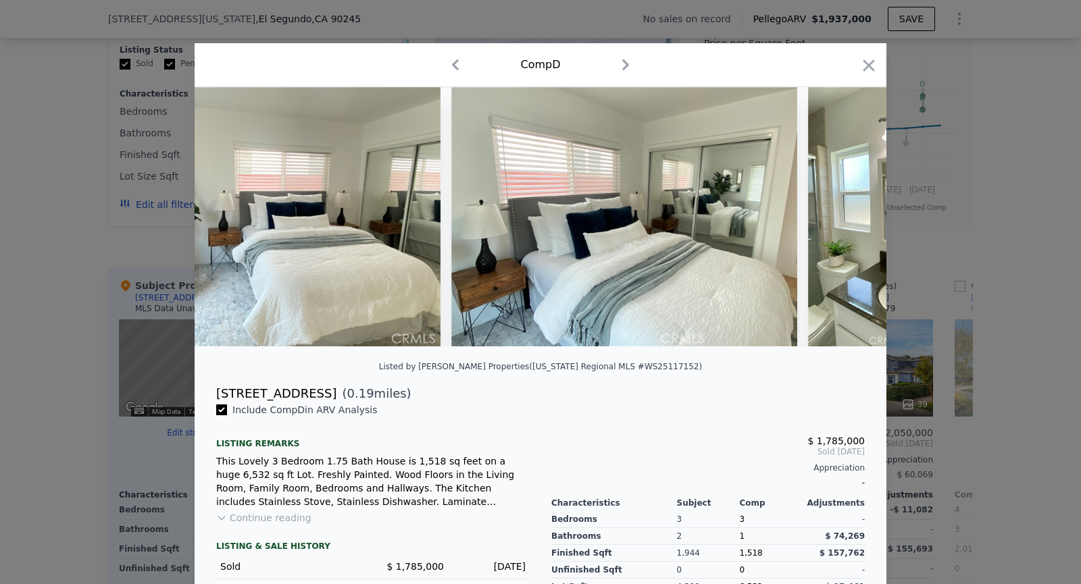
click at [849, 218] on img at bounding box center [905, 216] width 195 height 259
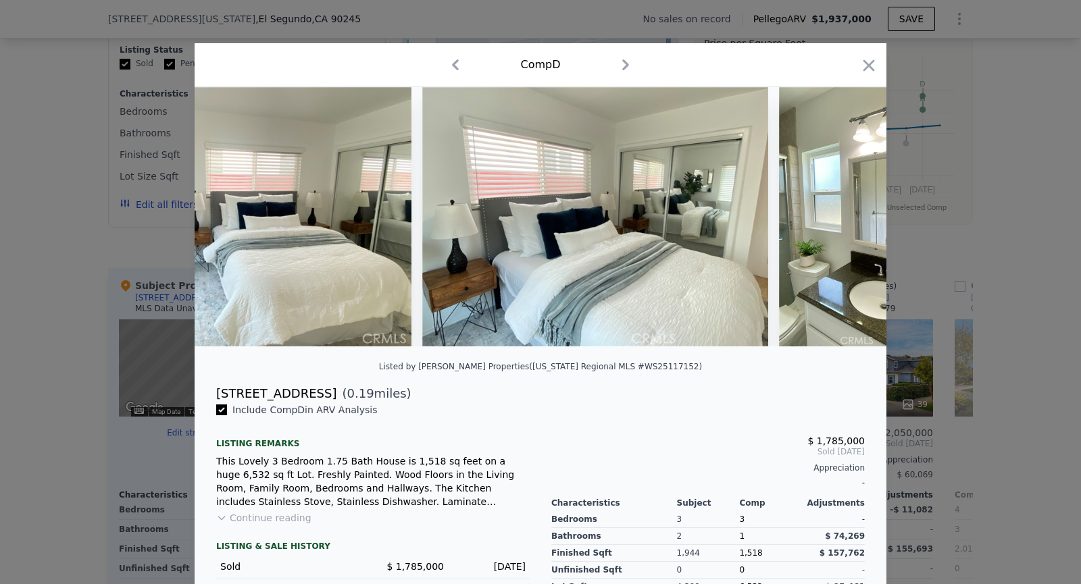
click at [849, 218] on img at bounding box center [876, 216] width 195 height 259
click at [849, 218] on img at bounding box center [875, 216] width 195 height 259
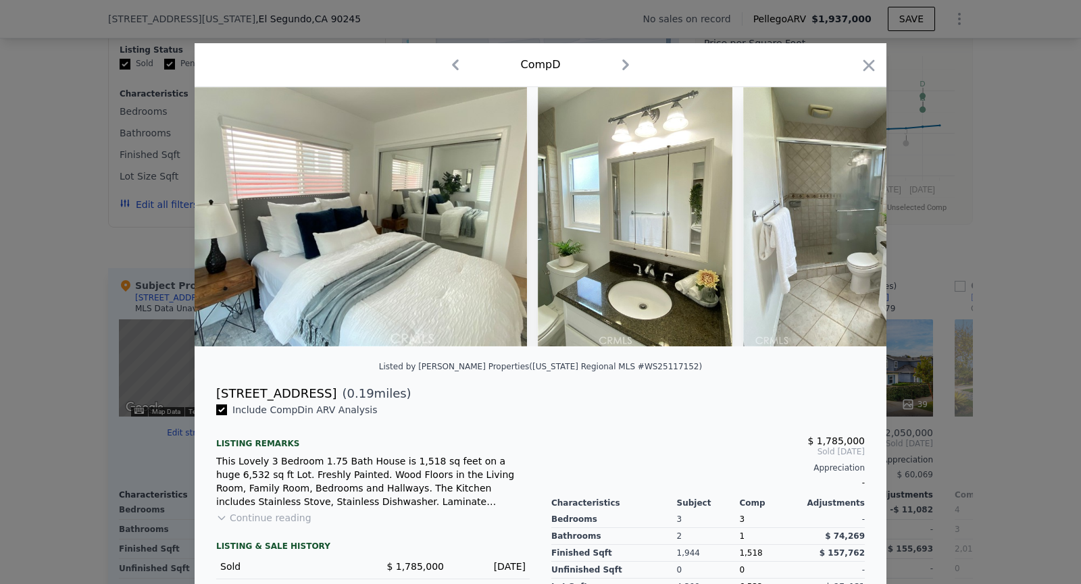
click at [849, 218] on img at bounding box center [840, 216] width 195 height 259
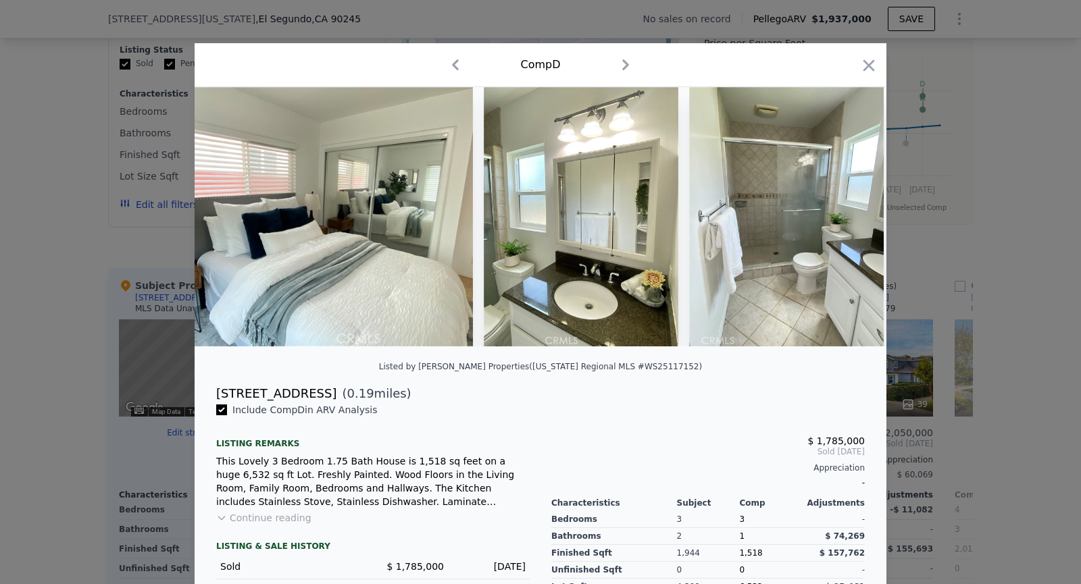
click at [849, 218] on img at bounding box center [786, 216] width 195 height 259
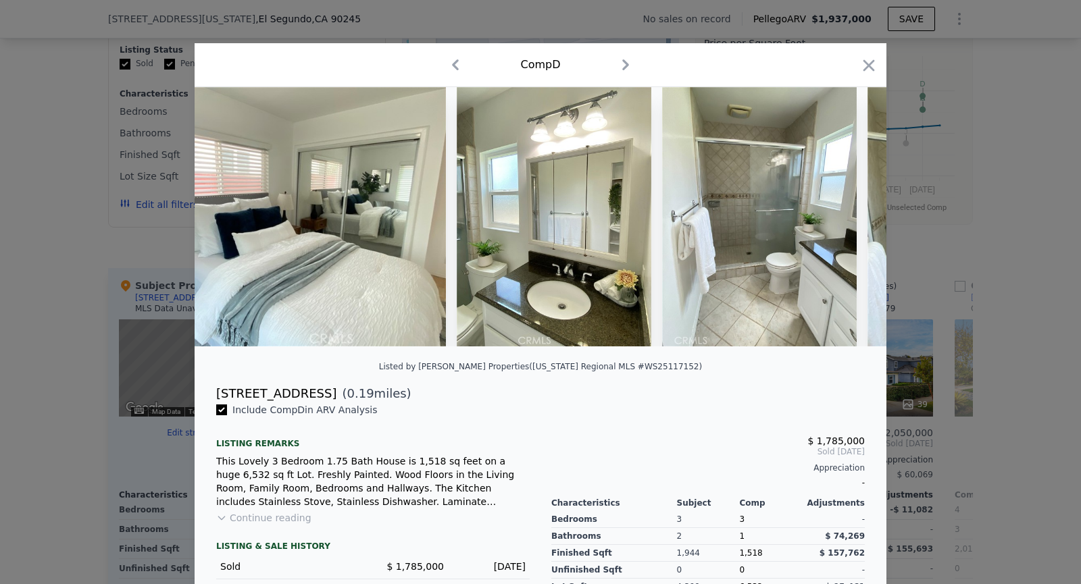
click at [849, 218] on img at bounding box center [759, 216] width 195 height 259
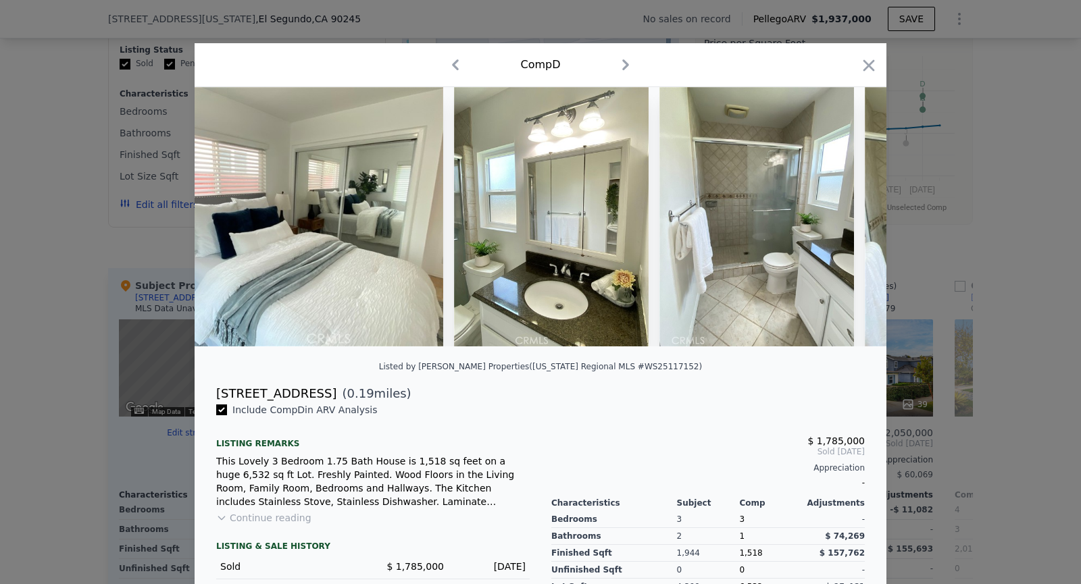
click at [849, 218] on img at bounding box center [756, 216] width 195 height 259
click at [849, 218] on icon at bounding box center [851, 216] width 27 height 27
click at [865, 218] on img at bounding box center [1038, 216] width 346 height 259
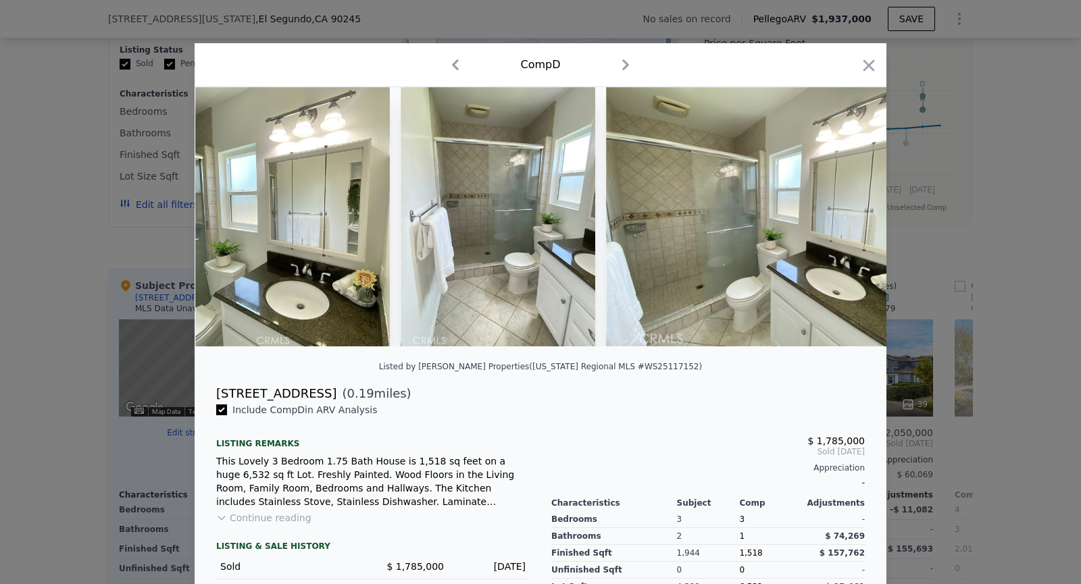
click at [849, 218] on img at bounding box center [779, 216] width 346 height 259
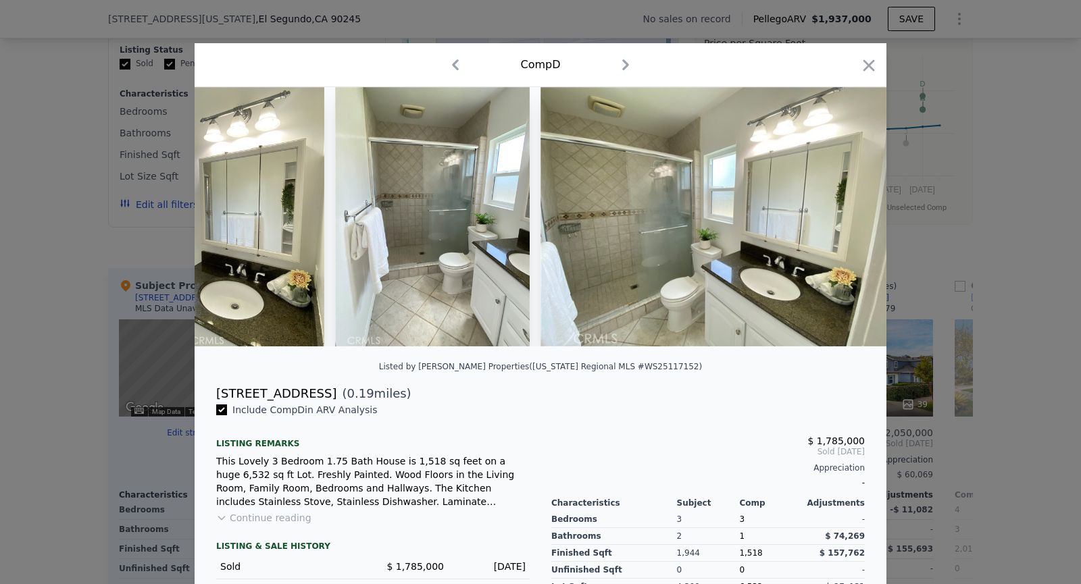
click at [849, 218] on img at bounding box center [714, 216] width 346 height 259
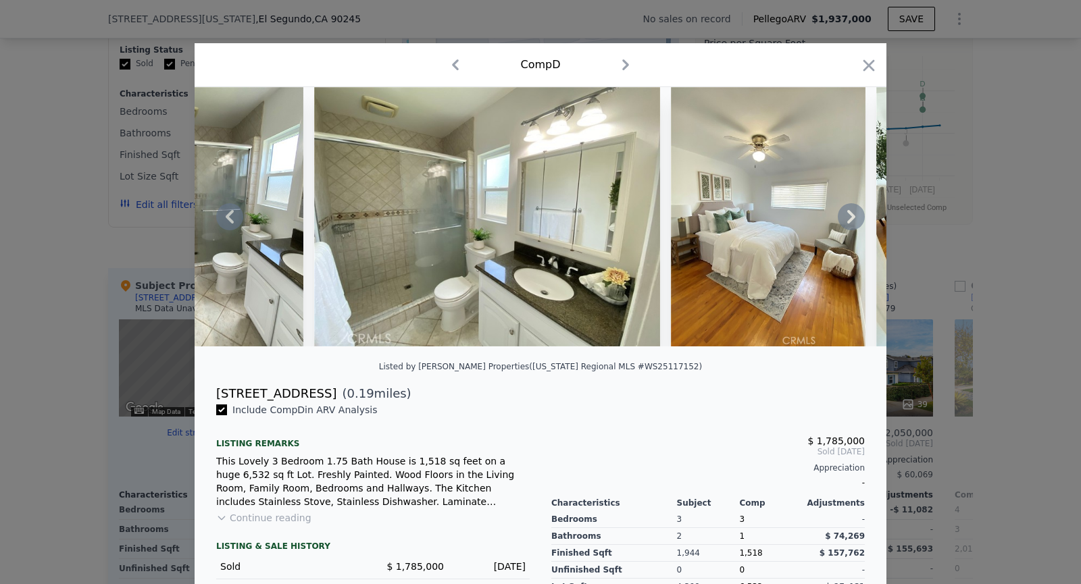
click at [849, 218] on img at bounding box center [768, 216] width 195 height 259
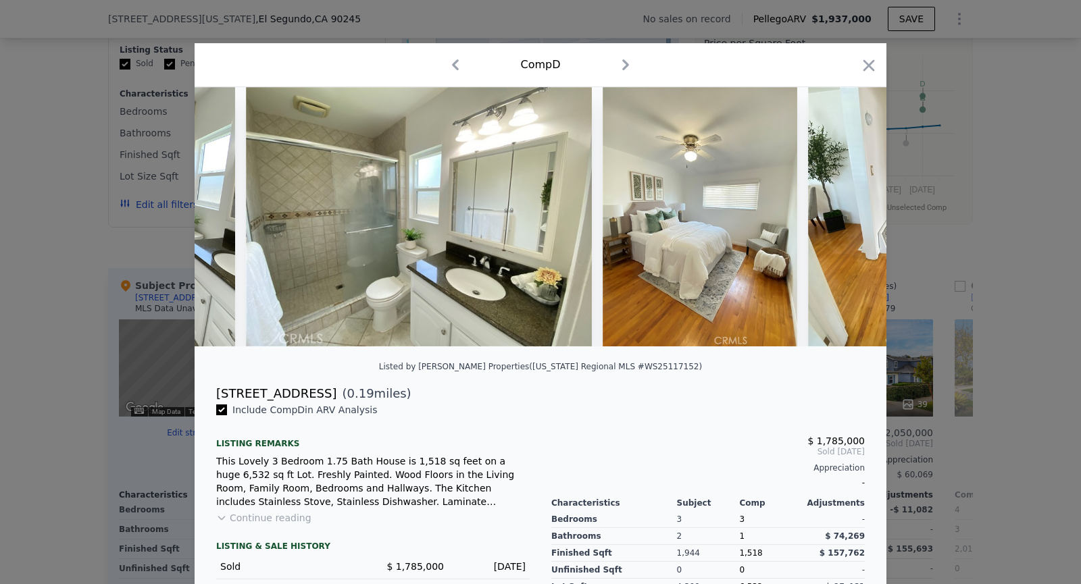
click at [849, 218] on img at bounding box center [905, 216] width 195 height 259
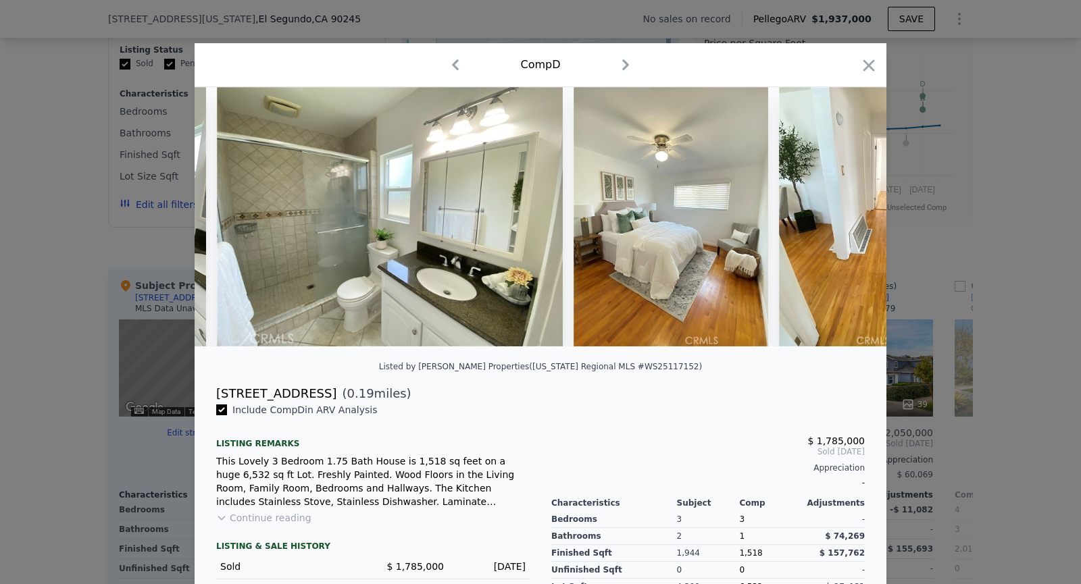
click at [849, 218] on img at bounding box center [876, 216] width 195 height 259
click at [849, 218] on img at bounding box center [875, 216] width 195 height 259
click at [984, 218] on img at bounding box center [1081, 216] width 195 height 259
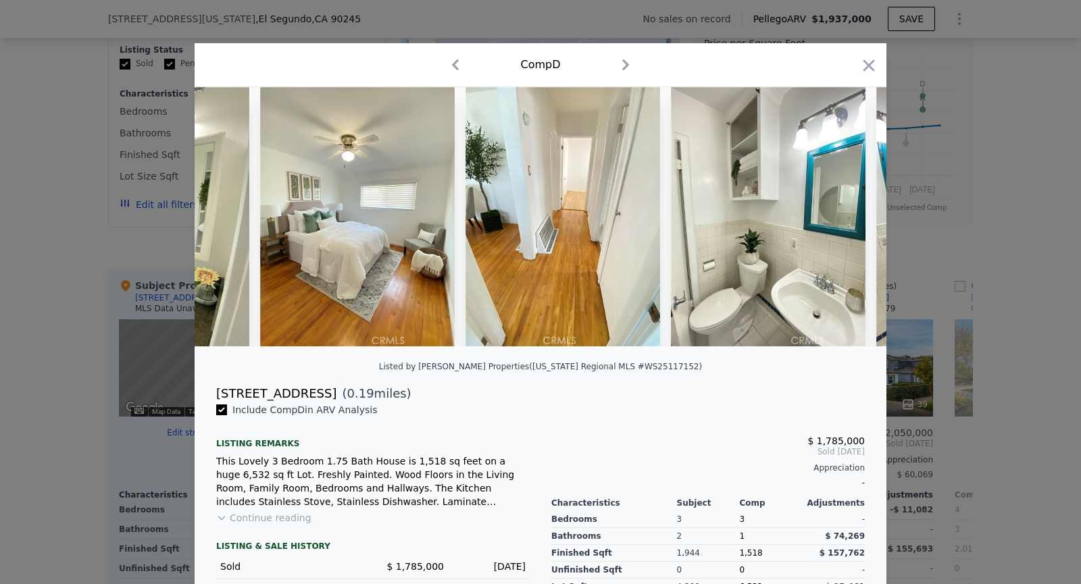
click at [849, 218] on img at bounding box center [768, 216] width 195 height 259
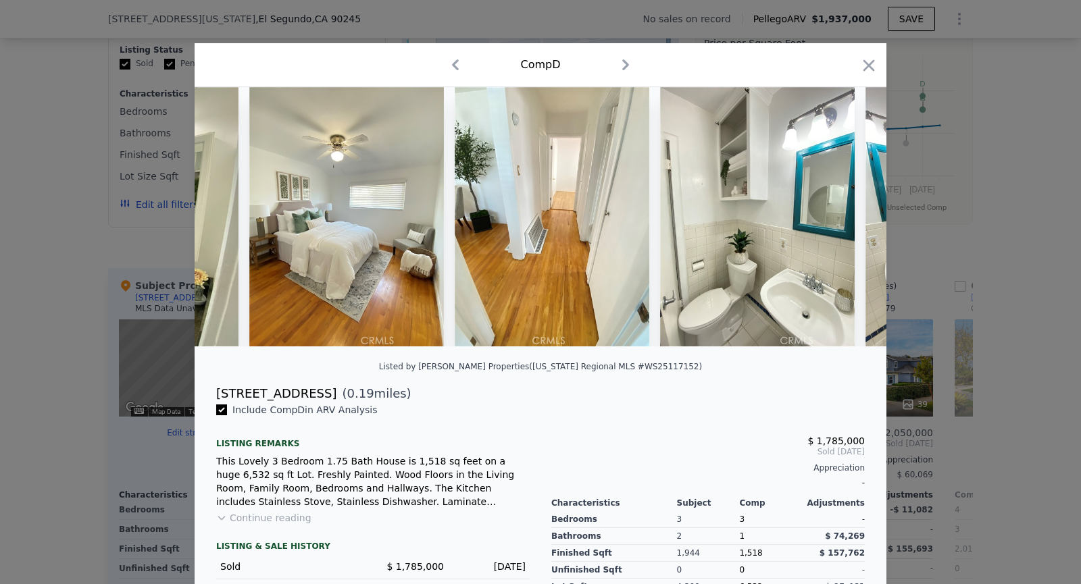
click at [849, 218] on img at bounding box center [757, 216] width 195 height 259
click at [849, 218] on img at bounding box center [756, 216] width 195 height 259
click at [849, 218] on icon at bounding box center [851, 216] width 27 height 27
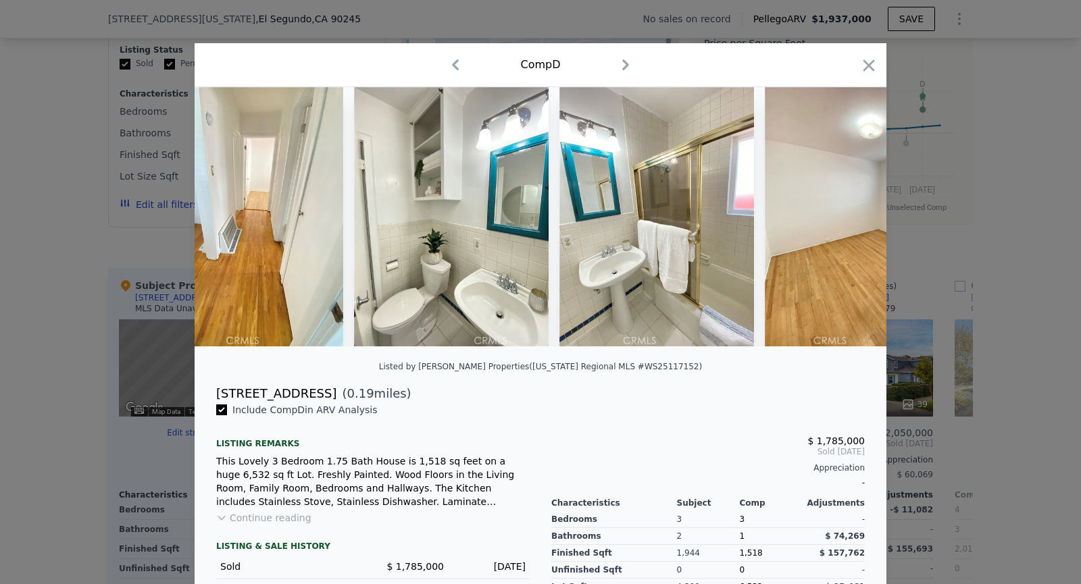
click at [849, 218] on img at bounding box center [862, 216] width 195 height 259
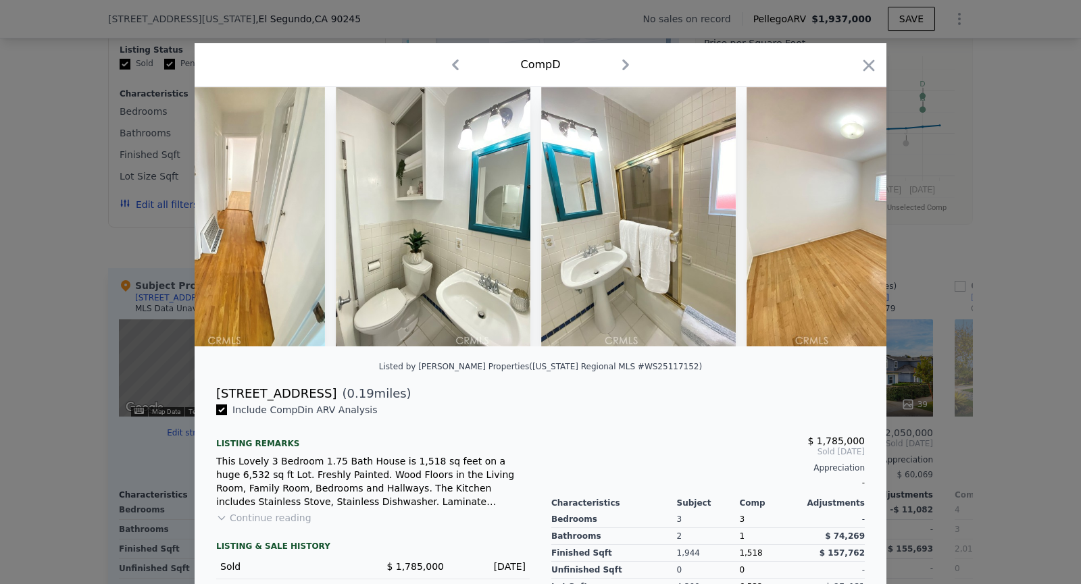
click at [849, 218] on img at bounding box center [844, 216] width 195 height 259
click at [849, 218] on img at bounding box center [843, 216] width 195 height 259
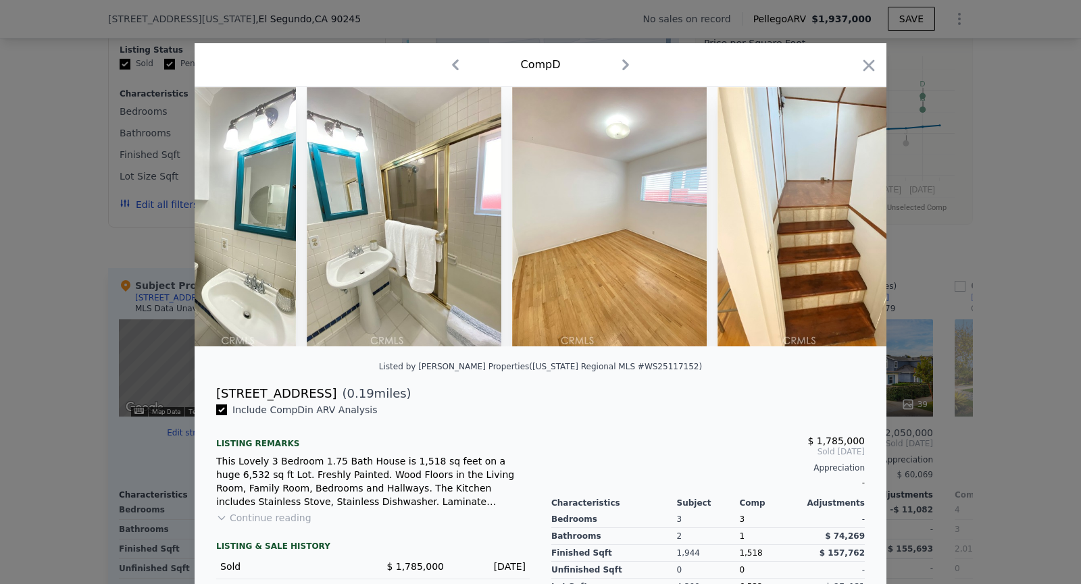
click at [849, 218] on img at bounding box center [815, 216] width 195 height 259
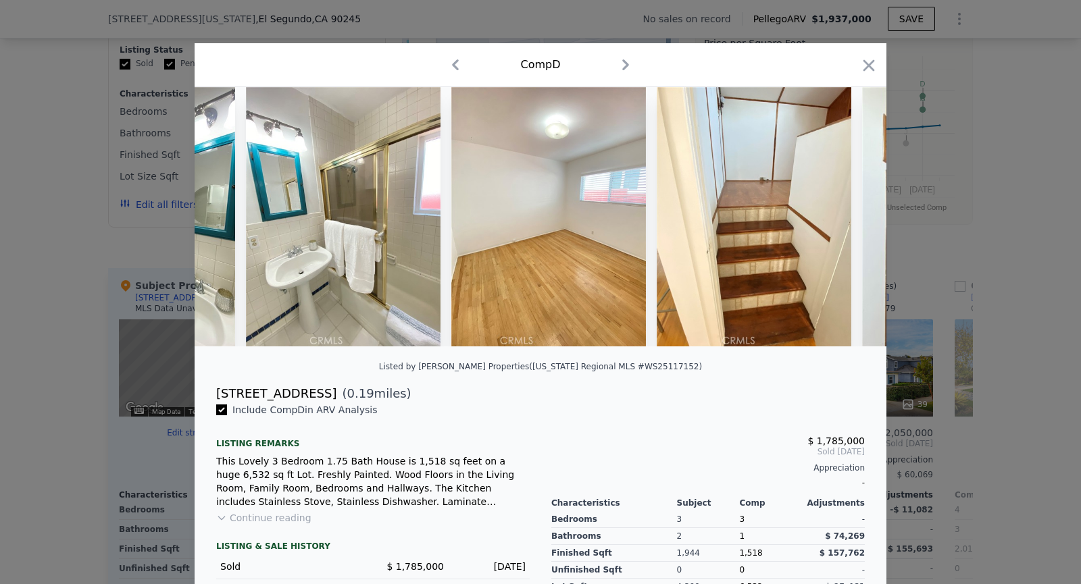
click at [862, 218] on img at bounding box center [1035, 216] width 346 height 259
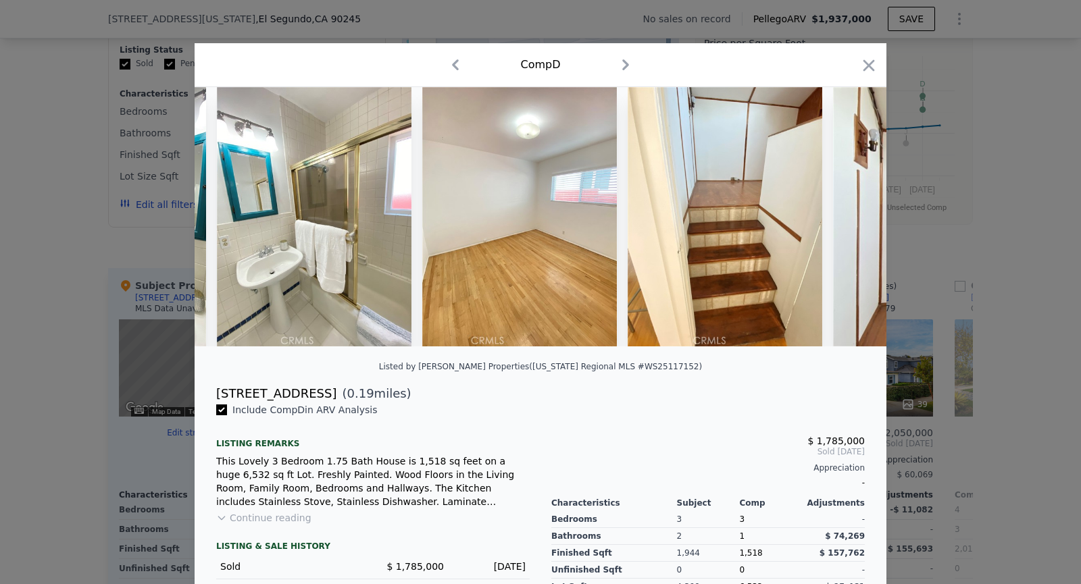
click at [849, 218] on img at bounding box center [1006, 216] width 346 height 259
click at [849, 218] on img at bounding box center [1005, 216] width 346 height 259
click at [849, 218] on icon at bounding box center [851, 216] width 27 height 27
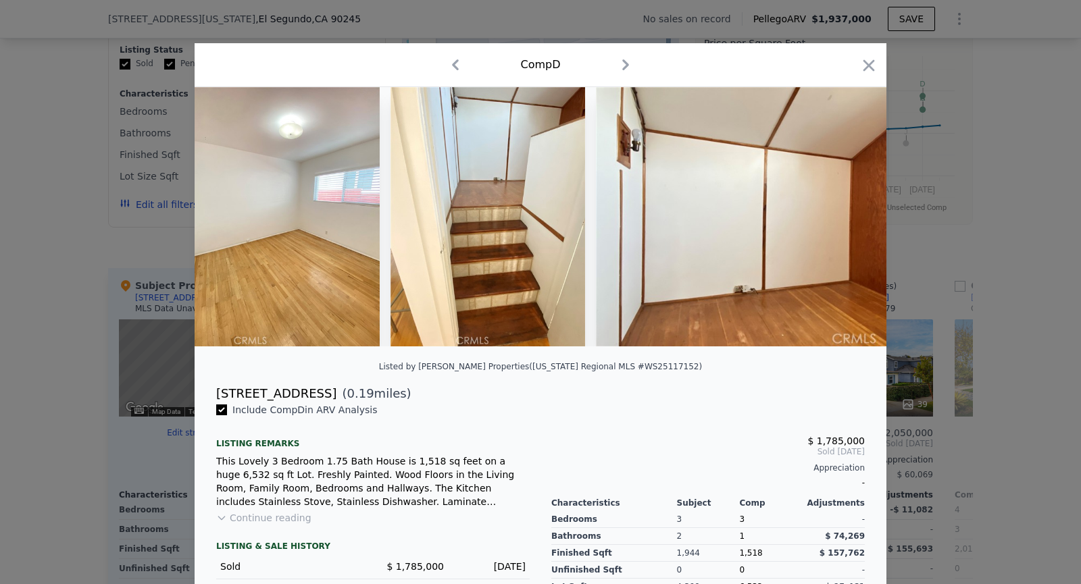
click at [849, 218] on img at bounding box center [769, 216] width 346 height 259
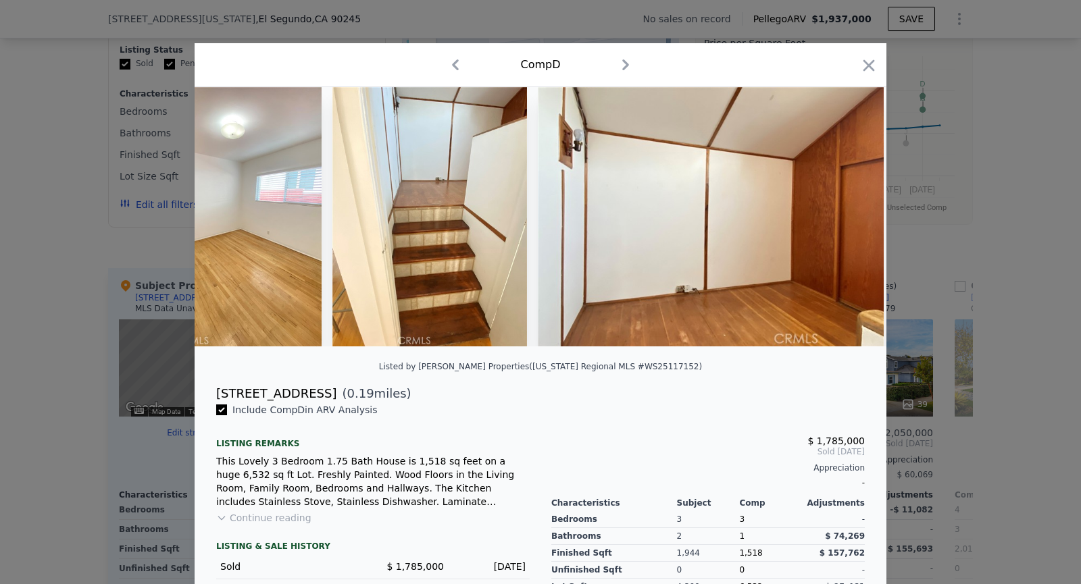
click at [849, 218] on img at bounding box center [711, 216] width 346 height 259
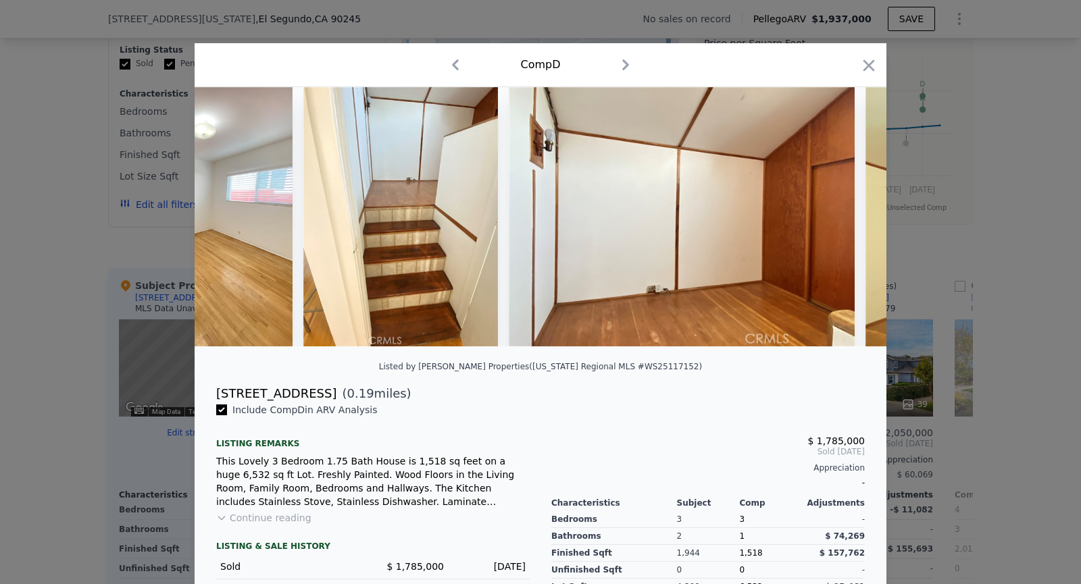
click at [849, 218] on img at bounding box center [682, 216] width 346 height 259
click at [849, 218] on img at bounding box center [681, 216] width 346 height 259
click at [849, 218] on icon at bounding box center [851, 216] width 27 height 27
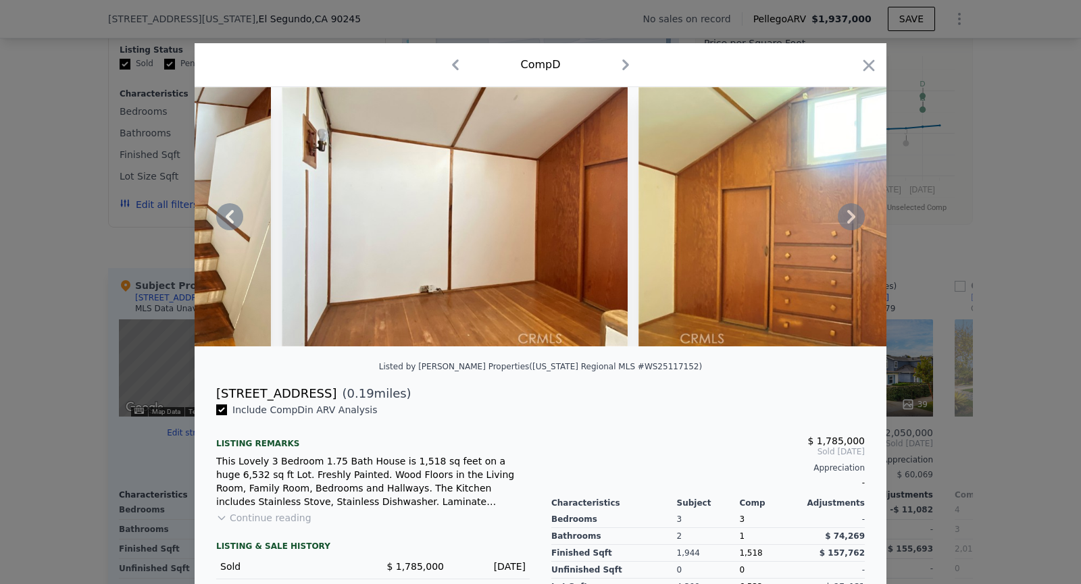
click at [849, 218] on img at bounding box center [811, 216] width 346 height 259
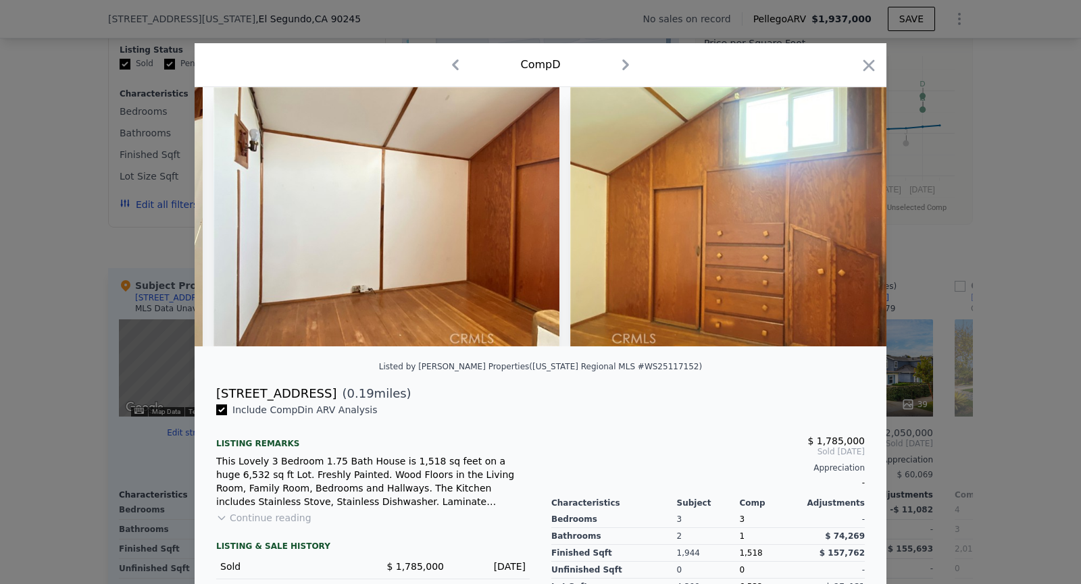
click at [849, 218] on img at bounding box center [743, 216] width 346 height 259
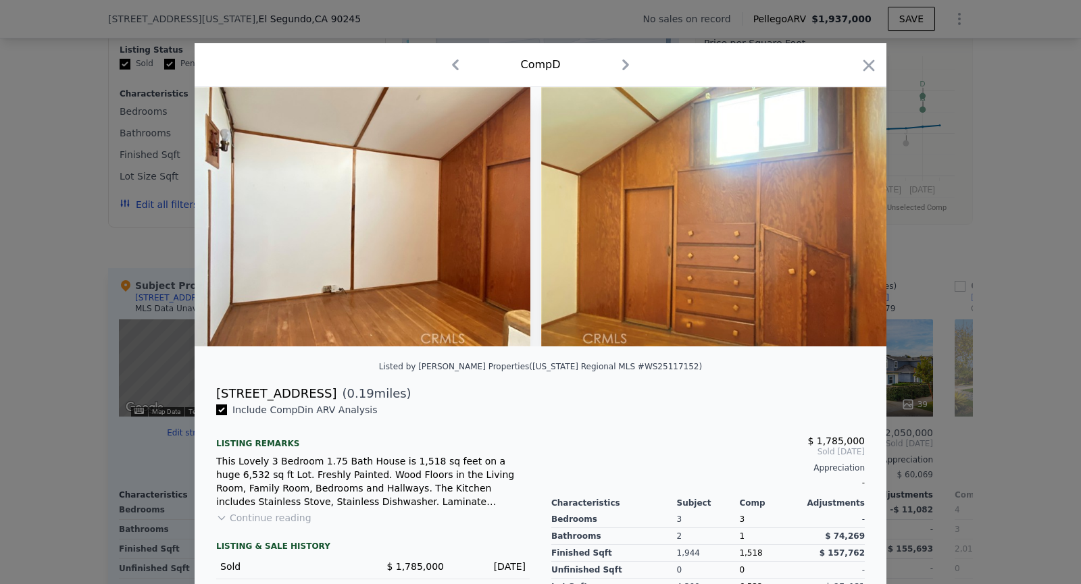
click at [849, 218] on img at bounding box center [714, 216] width 346 height 259
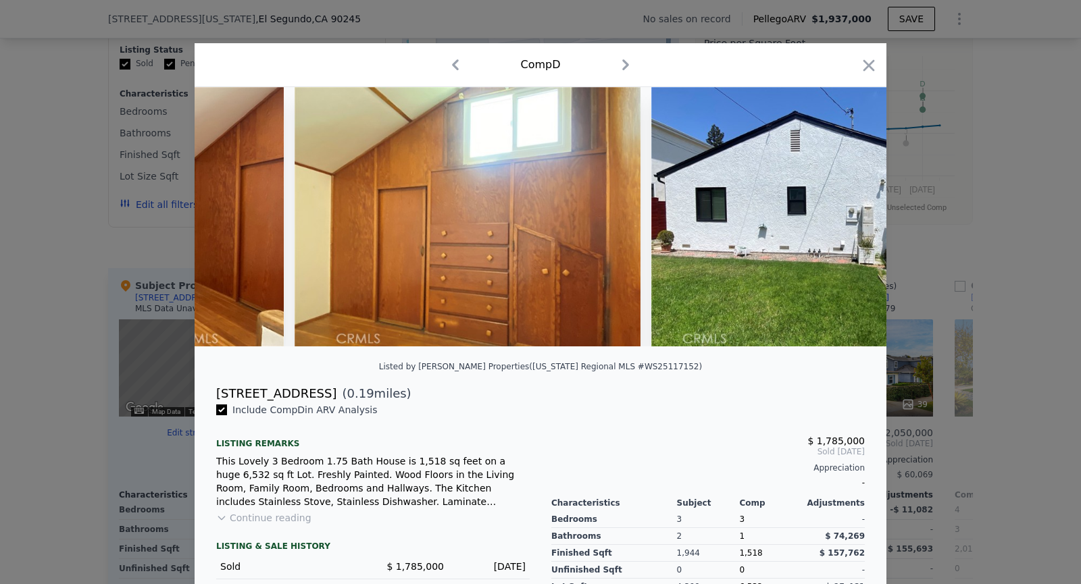
click at [849, 218] on img at bounding box center [824, 216] width 346 height 259
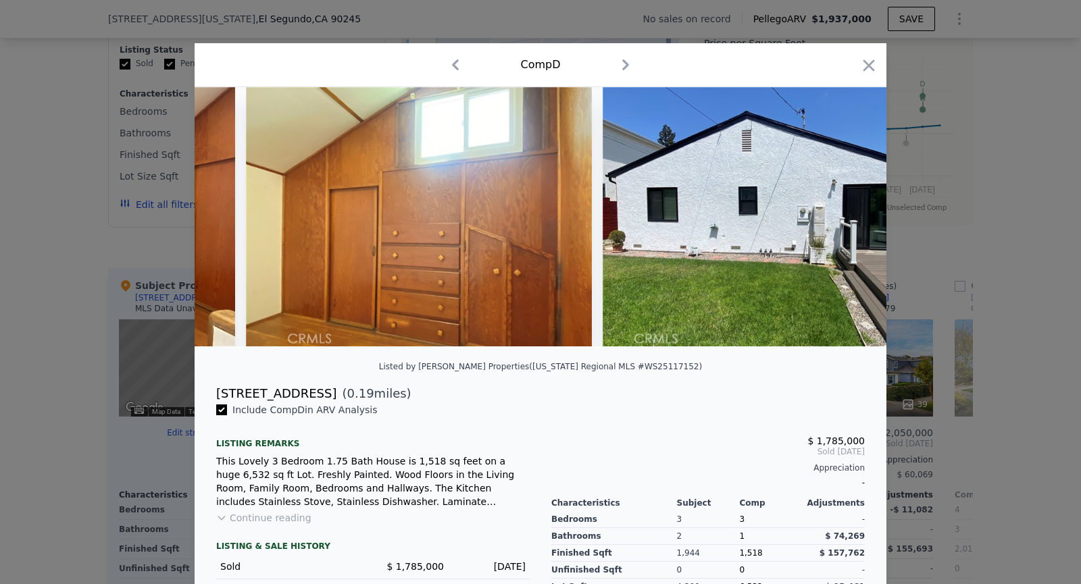
click at [849, 218] on img at bounding box center [776, 216] width 346 height 259
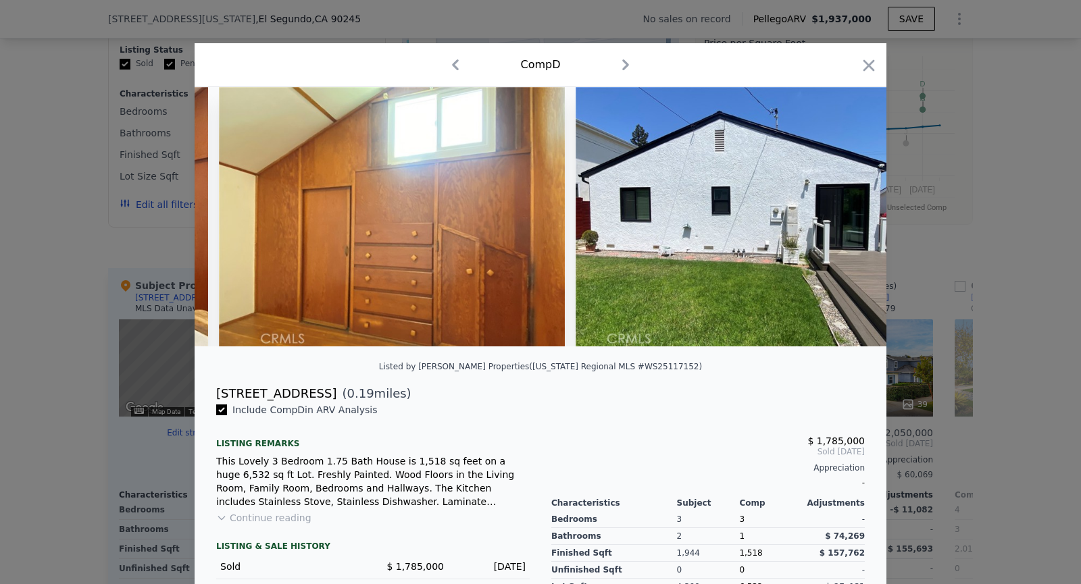
click at [849, 218] on img at bounding box center [749, 216] width 346 height 259
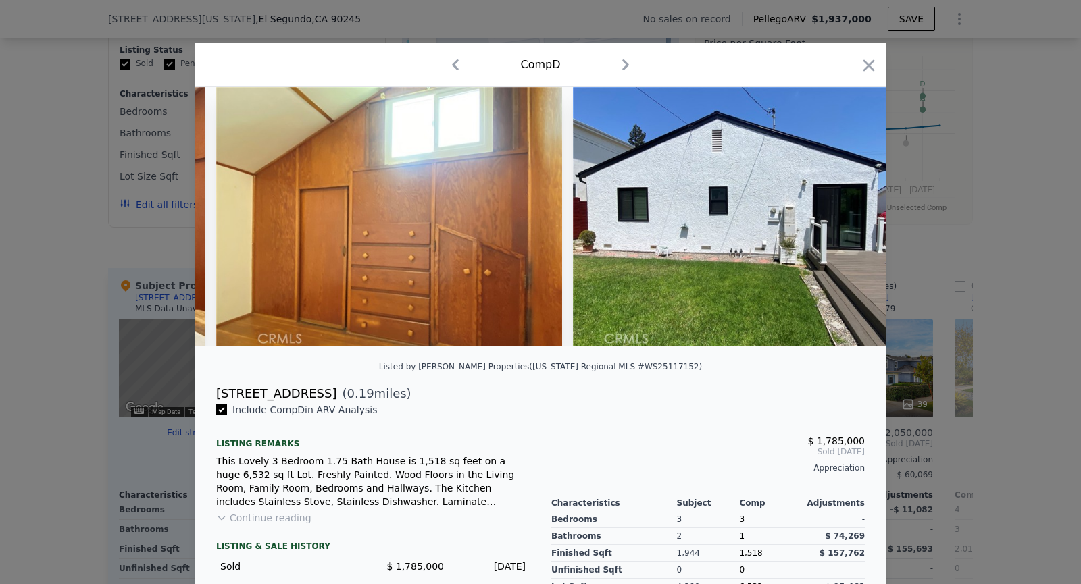
click at [849, 218] on img at bounding box center [746, 216] width 346 height 259
click at [849, 218] on icon at bounding box center [851, 216] width 27 height 27
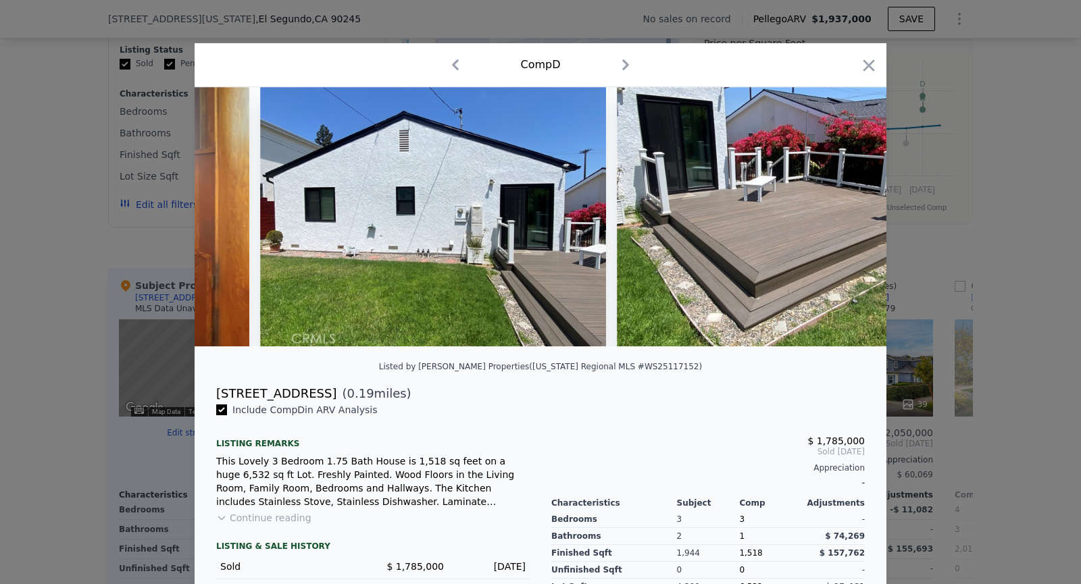
click at [849, 218] on img at bounding box center [790, 216] width 346 height 259
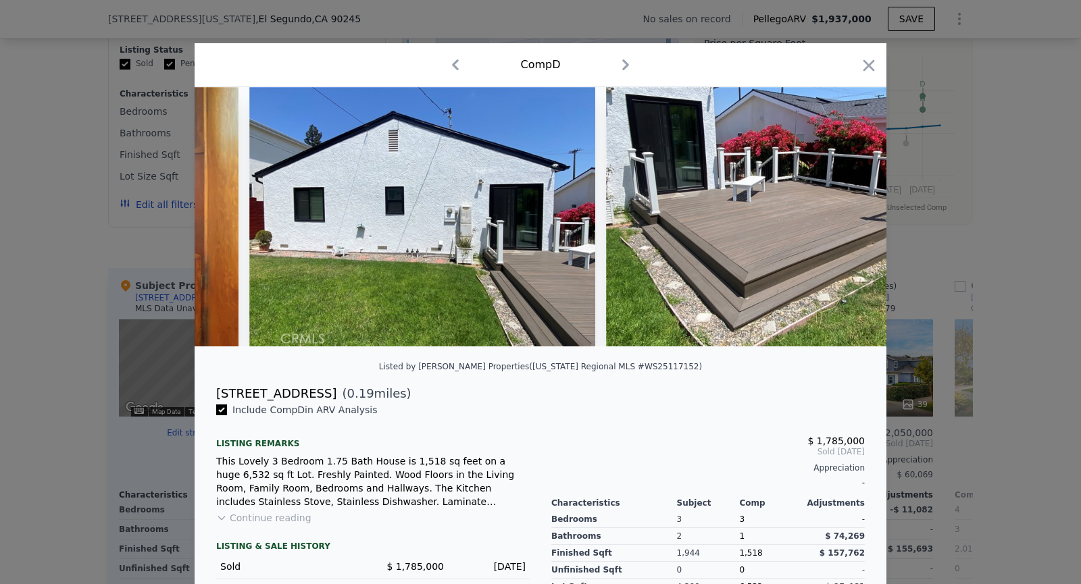
click at [849, 218] on img at bounding box center [779, 216] width 346 height 259
click at [849, 218] on img at bounding box center [778, 216] width 346 height 259
click at [849, 218] on icon at bounding box center [851, 216] width 27 height 27
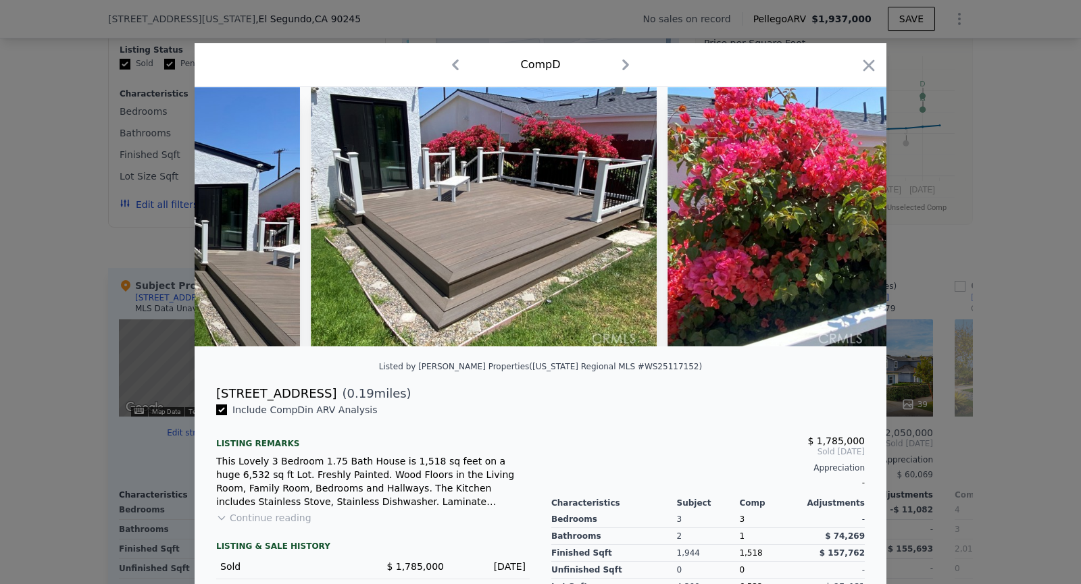
click at [849, 218] on img at bounding box center [841, 216] width 346 height 259
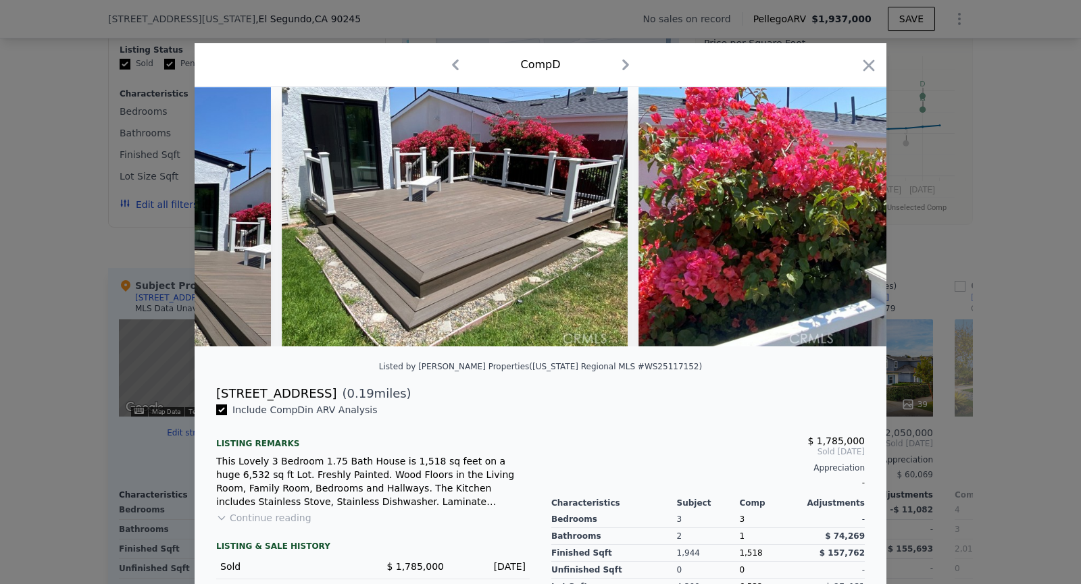
click at [849, 218] on img at bounding box center [811, 216] width 346 height 259
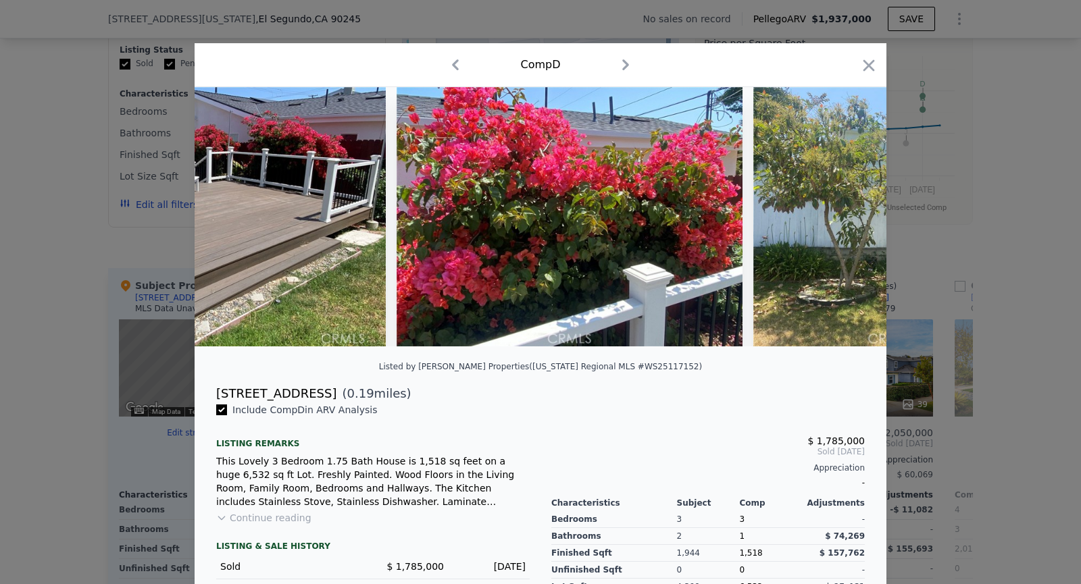
click at [849, 218] on img at bounding box center [926, 216] width 346 height 259
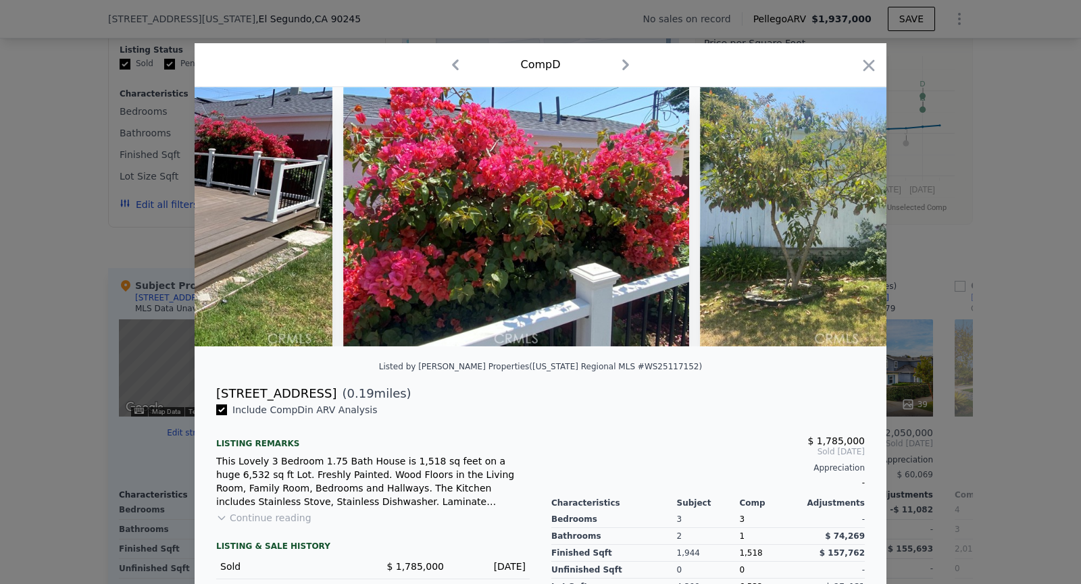
click at [849, 218] on img at bounding box center [873, 216] width 346 height 259
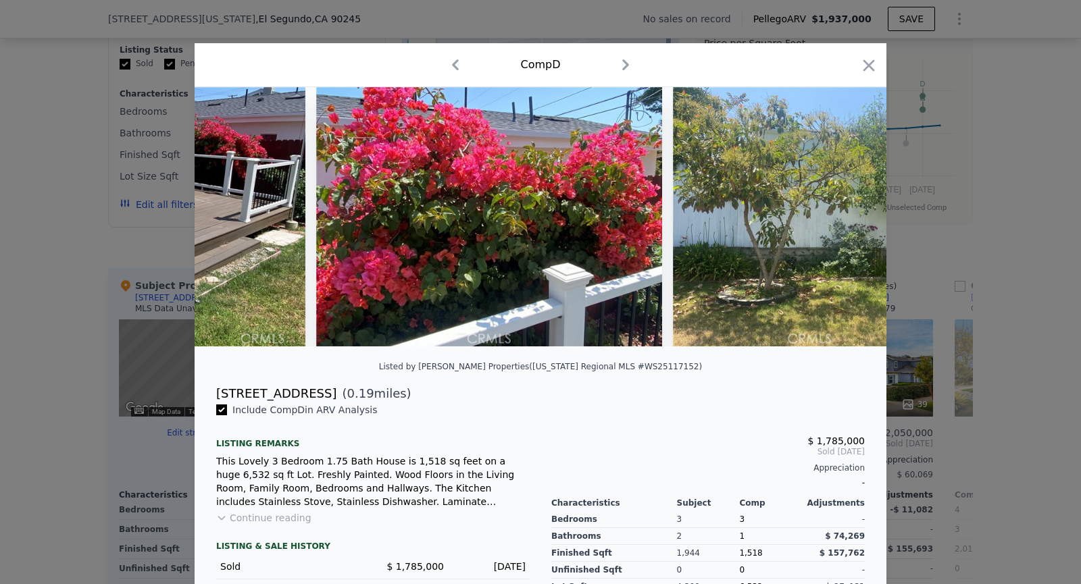
click at [849, 218] on img at bounding box center [846, 216] width 346 height 259
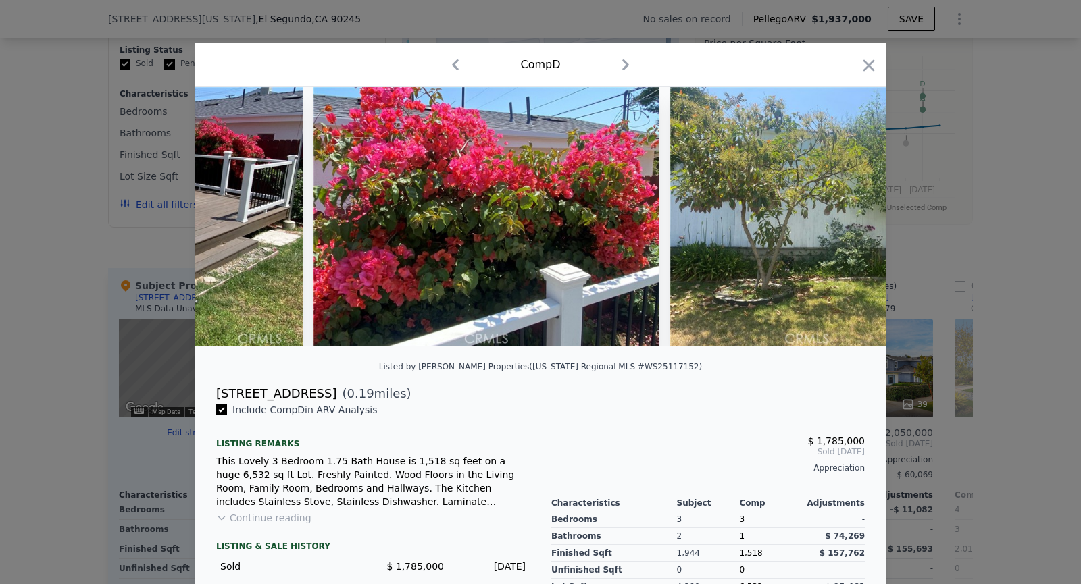
click at [849, 218] on img at bounding box center [843, 216] width 346 height 259
click at [849, 218] on icon at bounding box center [851, 216] width 27 height 27
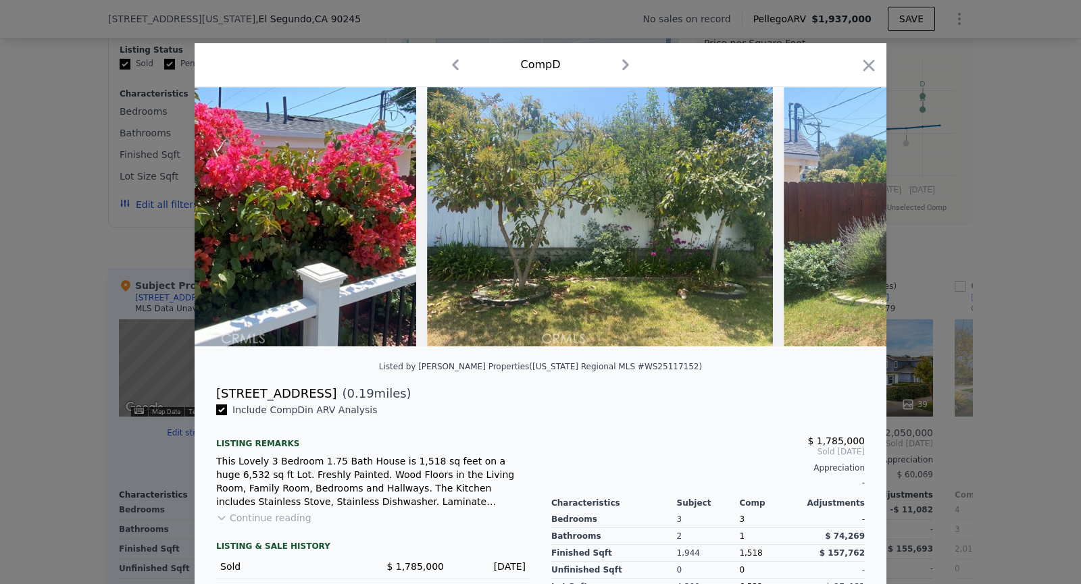
click at [849, 218] on img at bounding box center [957, 216] width 346 height 259
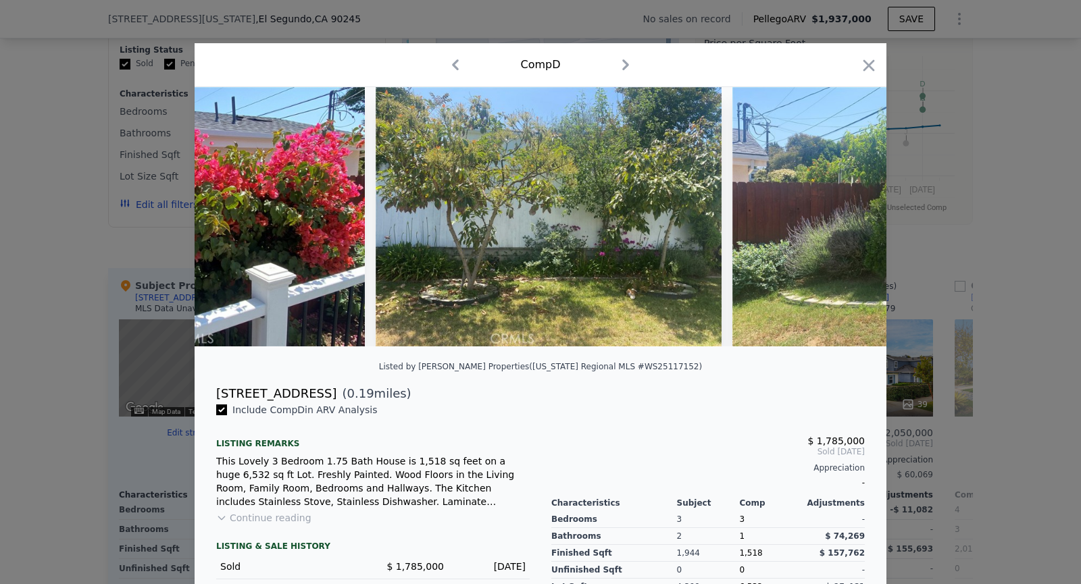
click at [849, 218] on img at bounding box center [905, 216] width 346 height 259
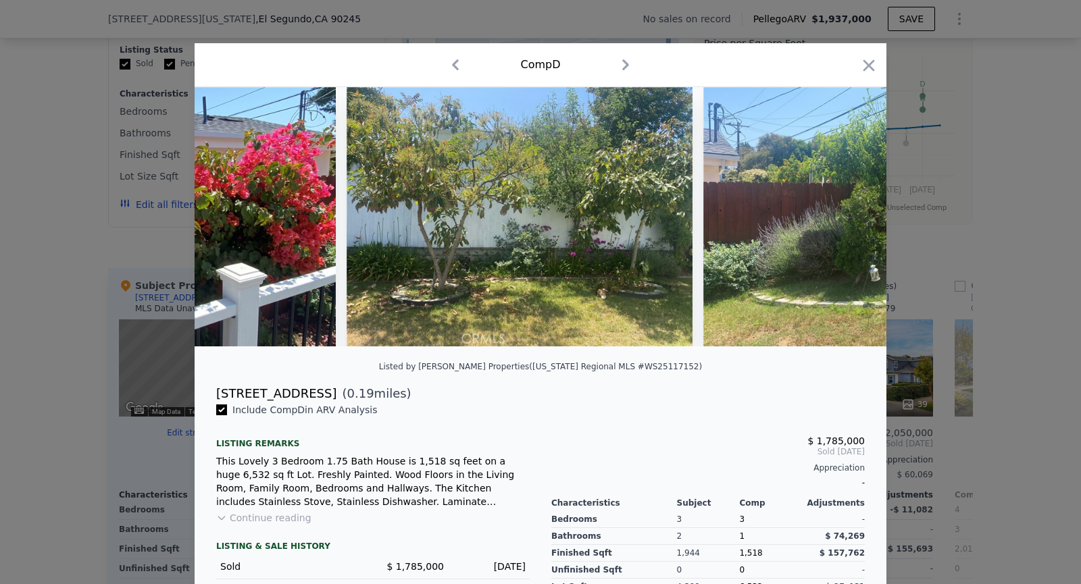
click at [849, 218] on img at bounding box center [876, 216] width 346 height 259
click at [849, 218] on icon at bounding box center [851, 216] width 27 height 27
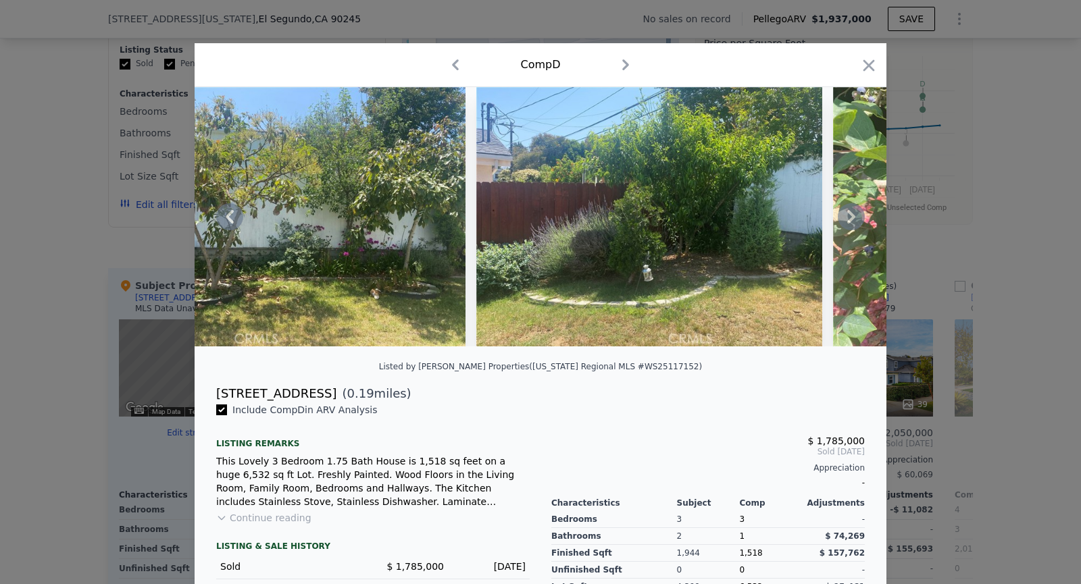
click at [849, 218] on img at bounding box center [1006, 216] width 346 height 259
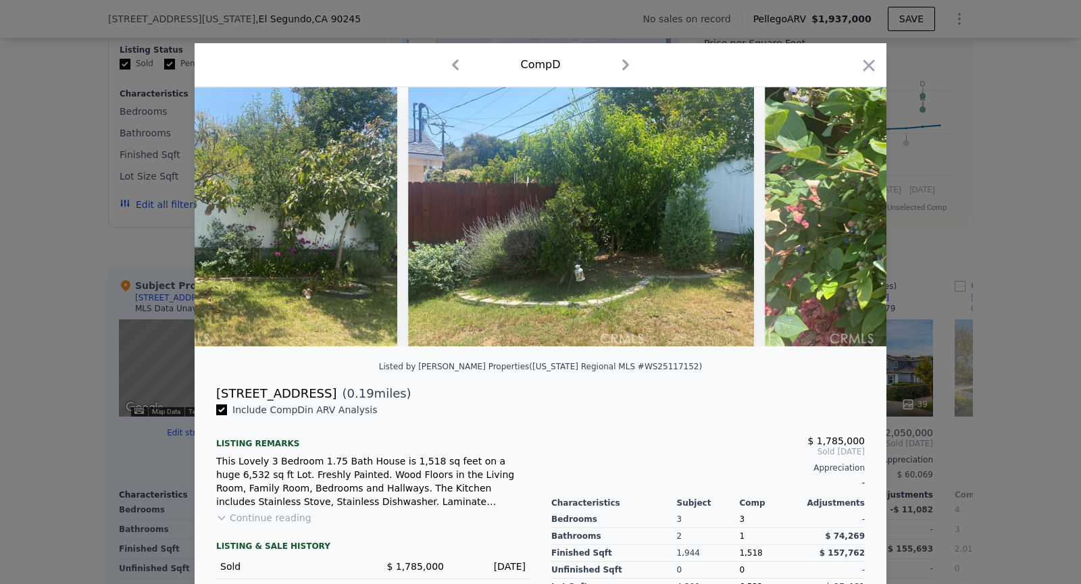
click at [849, 218] on img at bounding box center [938, 216] width 346 height 259
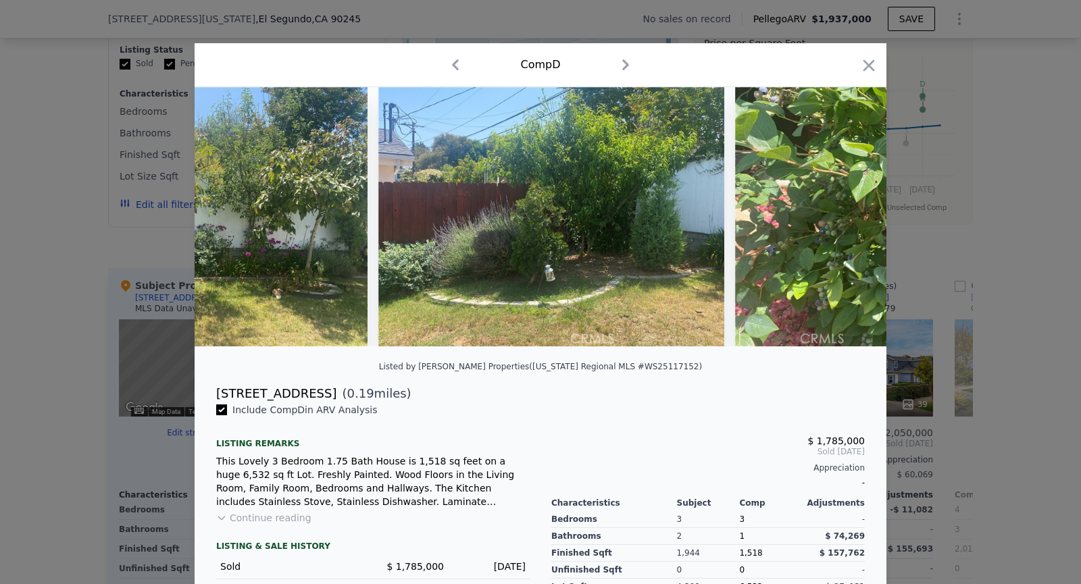
click at [849, 218] on img at bounding box center [908, 216] width 346 height 259
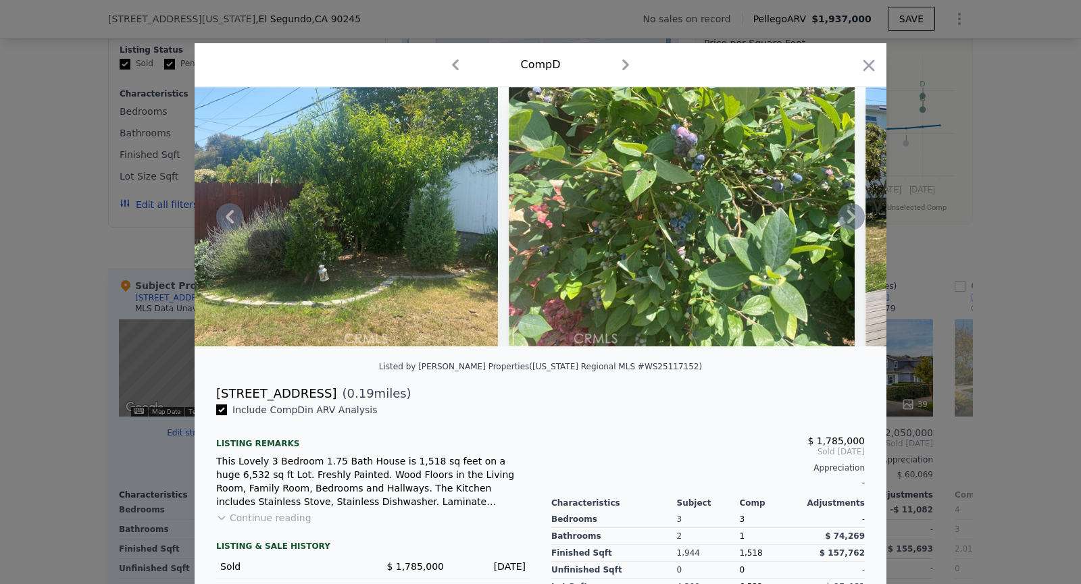
click at [849, 218] on img at bounding box center [682, 216] width 346 height 259
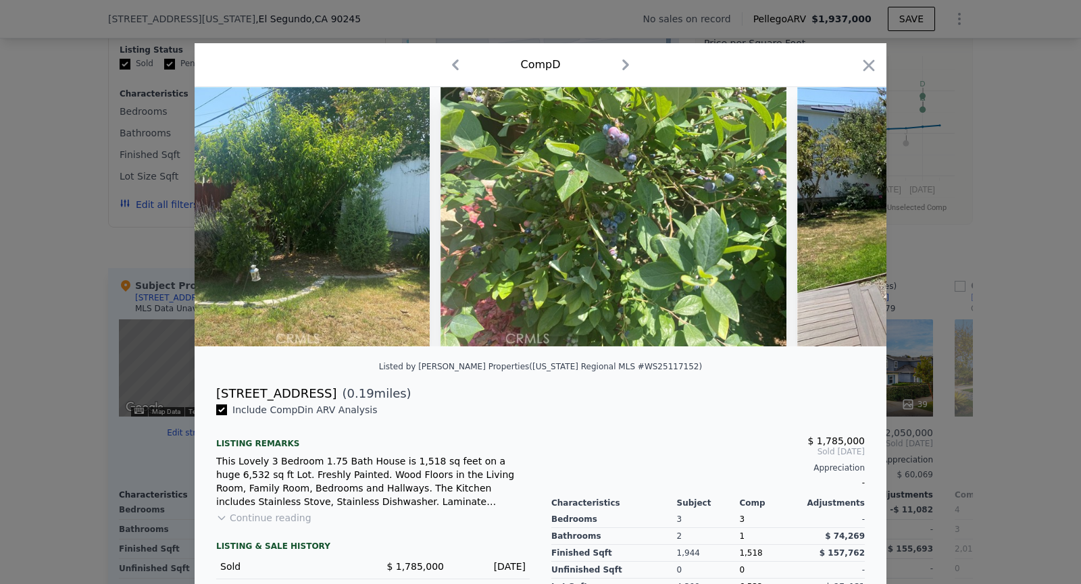
click at [849, 218] on img at bounding box center [970, 216] width 346 height 259
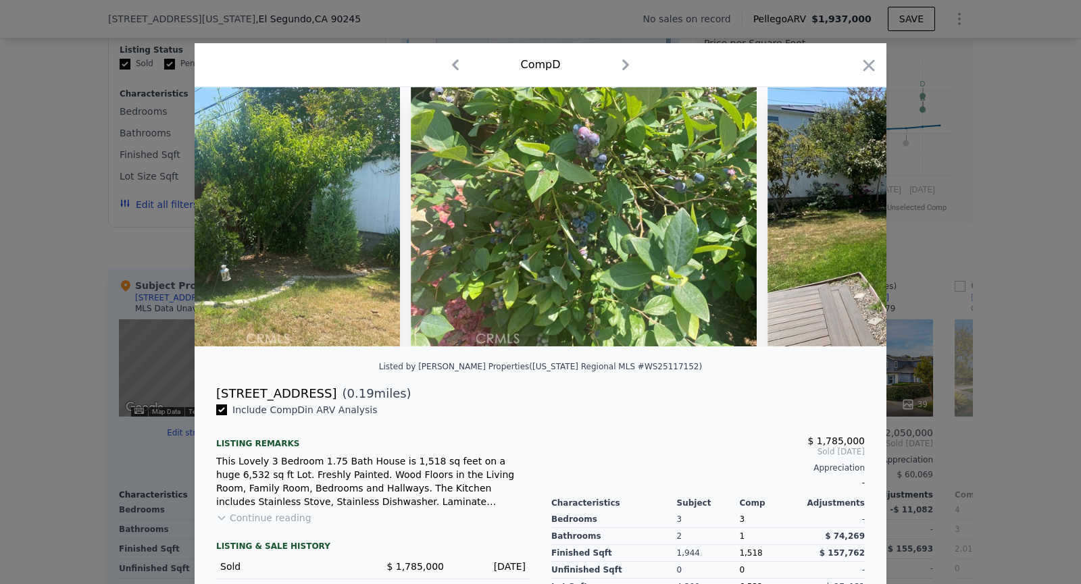
click at [849, 218] on img at bounding box center [941, 216] width 346 height 259
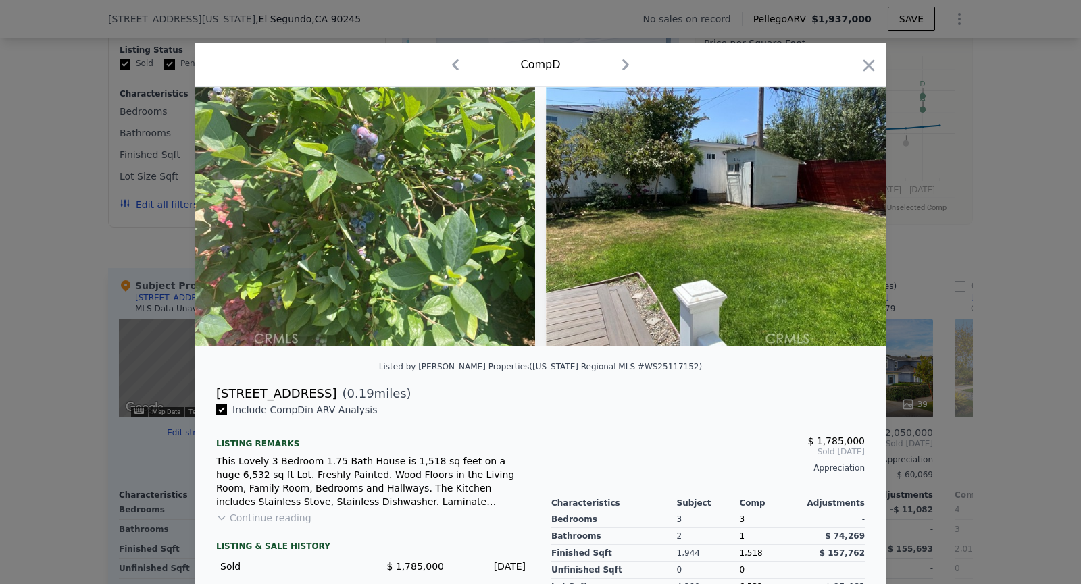
click at [849, 218] on img at bounding box center [719, 216] width 346 height 259
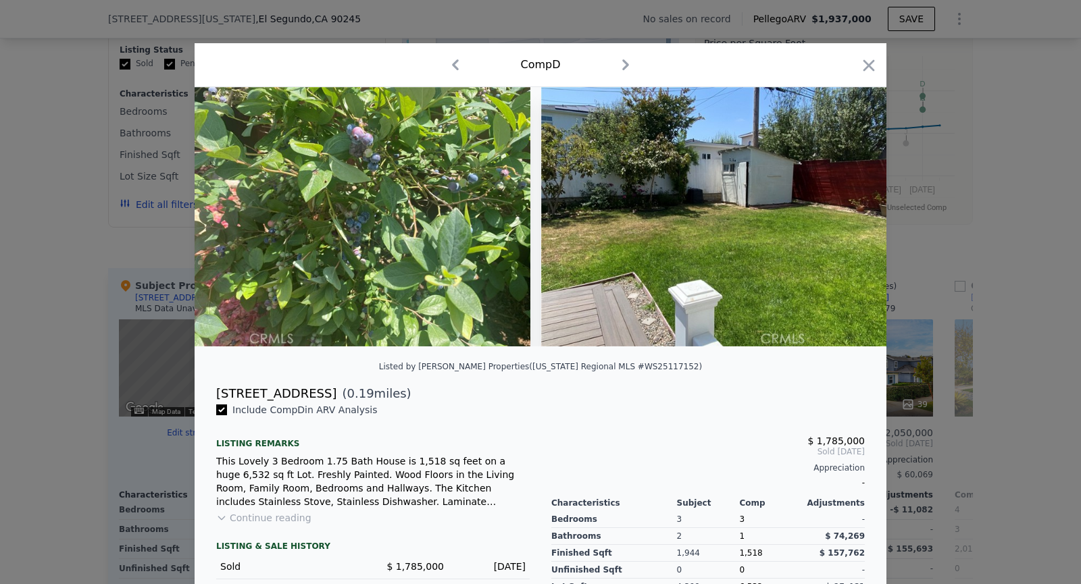
click at [849, 218] on img at bounding box center [714, 216] width 346 height 259
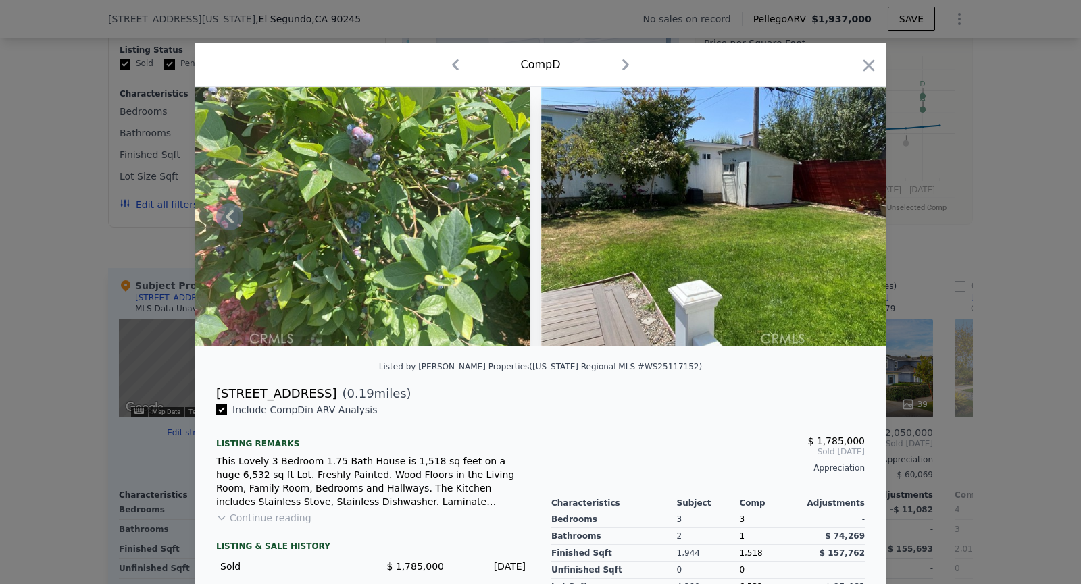
click at [849, 218] on img at bounding box center [714, 216] width 346 height 259
click at [866, 67] on icon "button" at bounding box center [868, 64] width 11 height 11
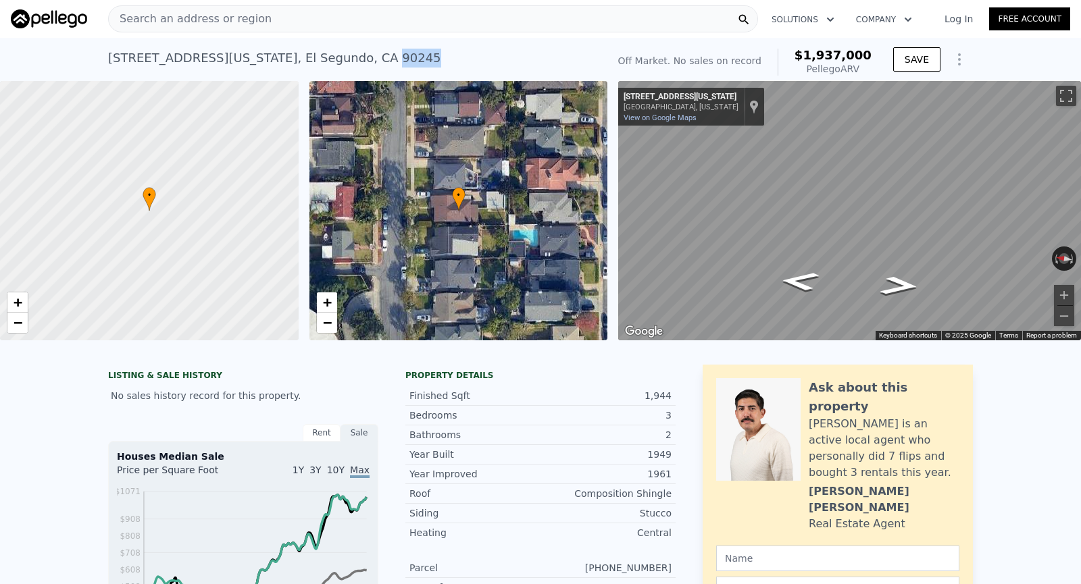
drag, startPoint x: 332, startPoint y: 60, endPoint x: 293, endPoint y: 53, distance: 39.9
click at [293, 53] on div "426 Maryland St , El Segundo , CA 90245 No sales on record (~ARV $1.937m )" at bounding box center [355, 62] width 494 height 38
copy div "90245"
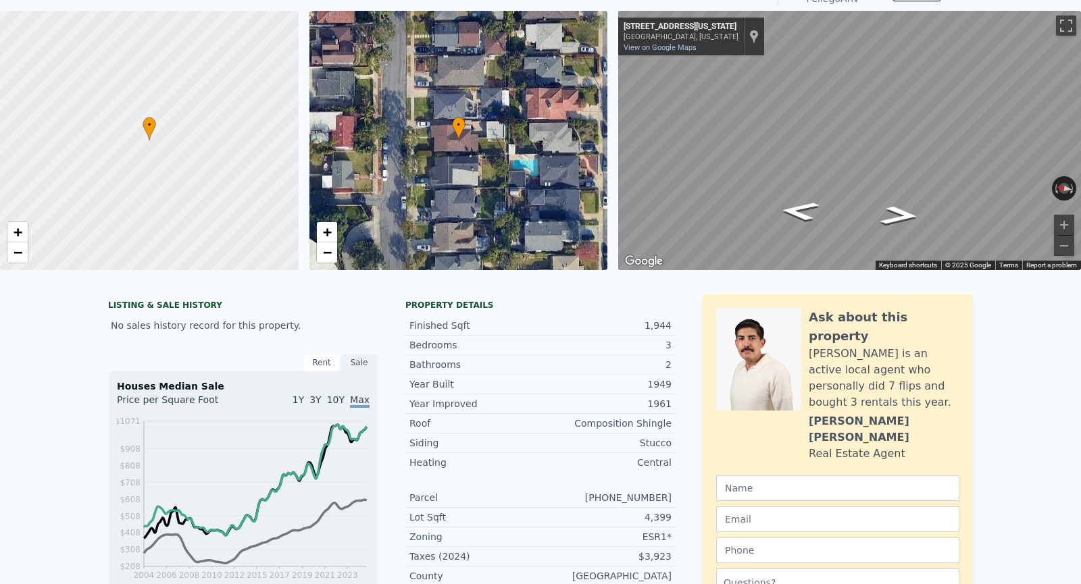
scroll to position [5, 0]
